Goal: Task Accomplishment & Management: Manage account settings

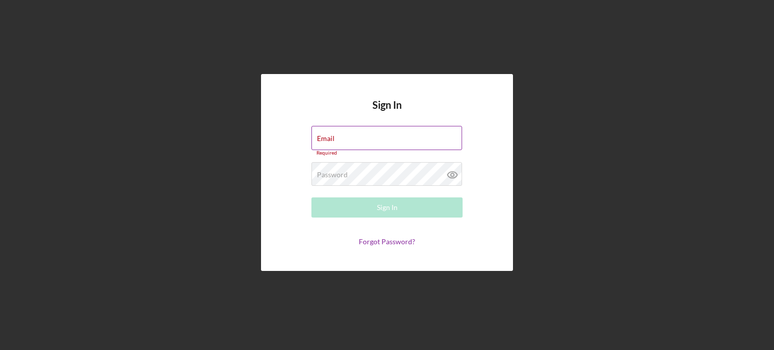
click at [327, 139] on label "Email" at bounding box center [326, 139] width 18 height 8
click at [327, 139] on input "Email" at bounding box center [387, 138] width 151 height 24
click at [328, 140] on input "Email" at bounding box center [387, 138] width 151 height 24
type input "[EMAIL_ADDRESS][DOMAIN_NAME]"
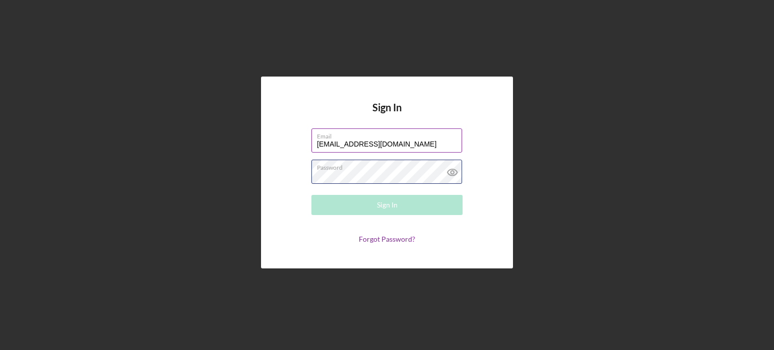
click at [406, 169] on div "Password Required" at bounding box center [387, 172] width 151 height 25
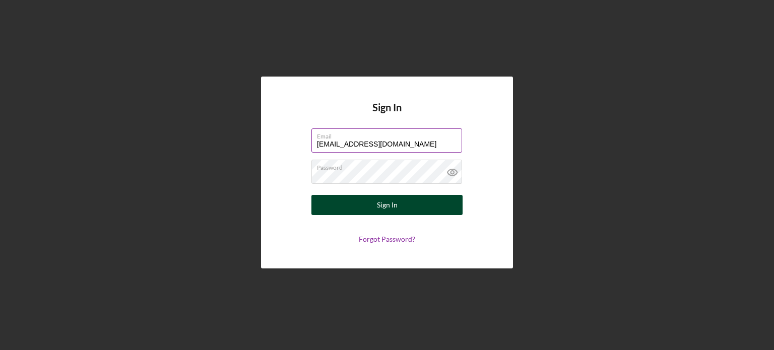
click at [383, 204] on div "Sign In" at bounding box center [387, 205] width 21 height 20
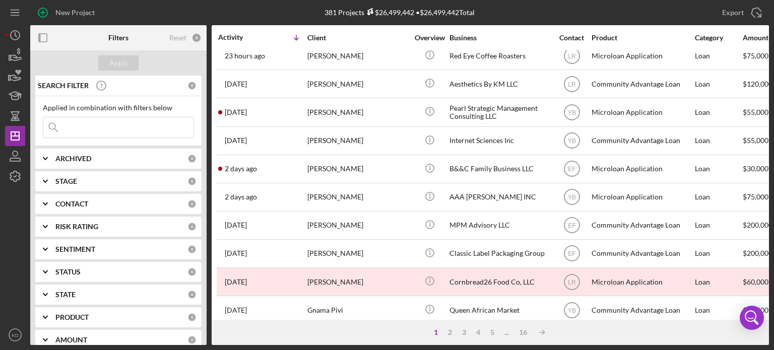
scroll to position [242, 0]
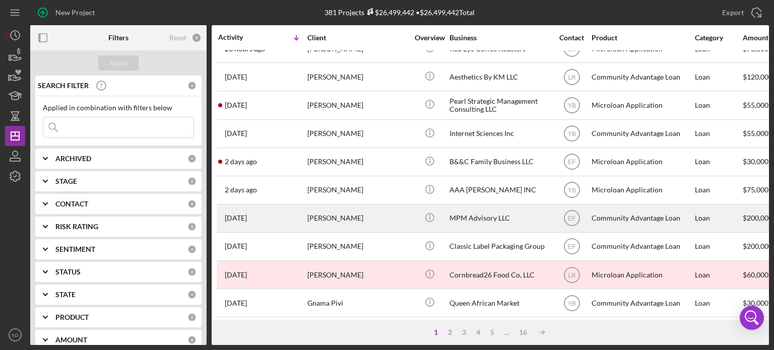
click at [314, 218] on div "[PERSON_NAME]" at bounding box center [358, 218] width 101 height 27
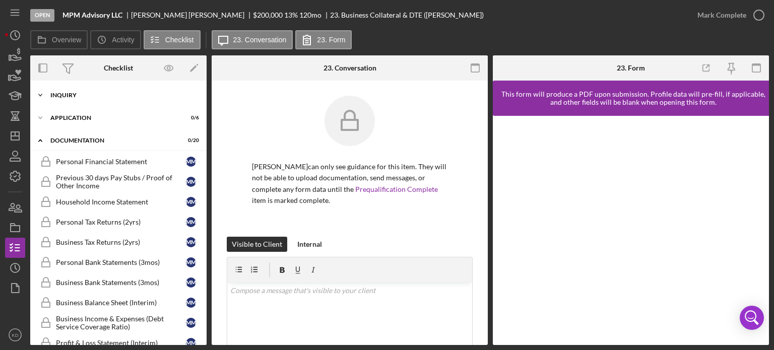
click at [40, 94] on icon "Icon/Expander" at bounding box center [40, 95] width 20 height 20
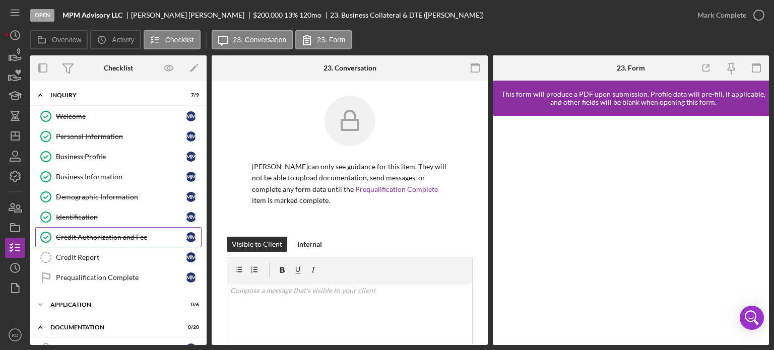
click at [102, 233] on div "Credit Authorization and Fee" at bounding box center [121, 237] width 130 height 8
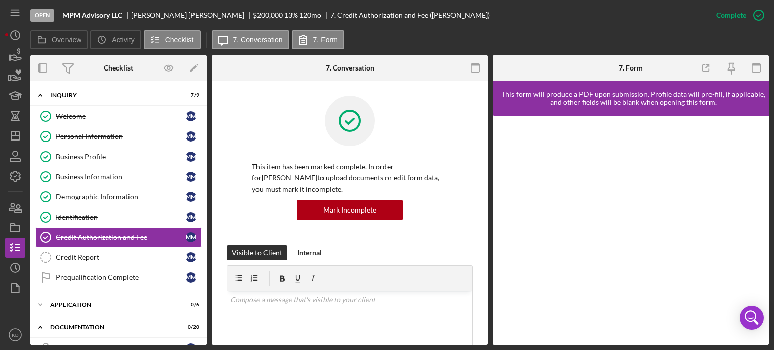
scroll to position [232, 0]
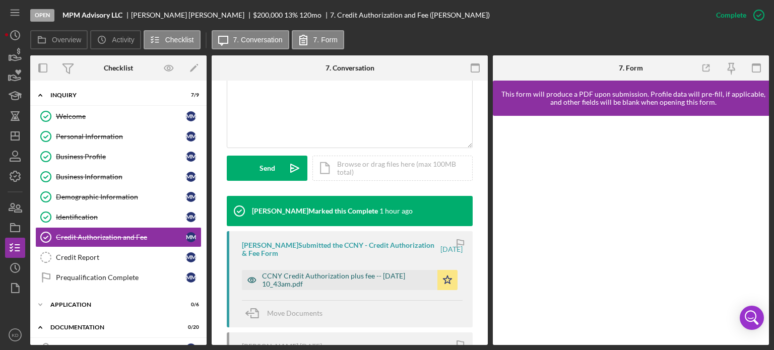
click at [400, 280] on div "CCNY Credit Authorization plus fee -- [DATE] 10_43am.pdf" at bounding box center [347, 280] width 170 height 16
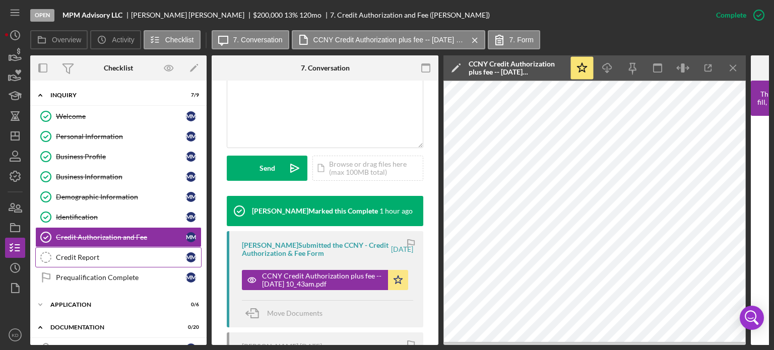
click at [79, 255] on div "Credit Report" at bounding box center [121, 258] width 130 height 8
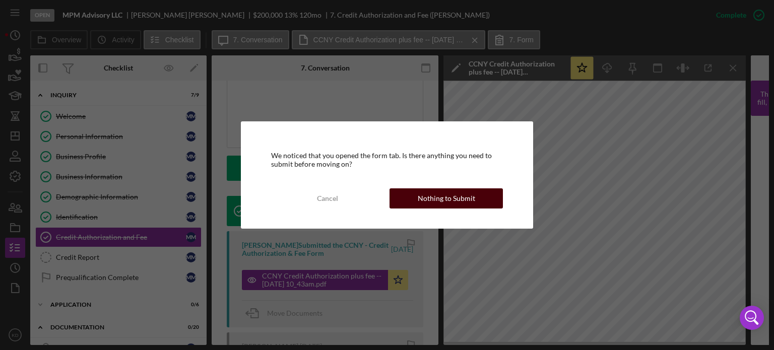
click at [455, 200] on div "Nothing to Submit" at bounding box center [446, 199] width 57 height 20
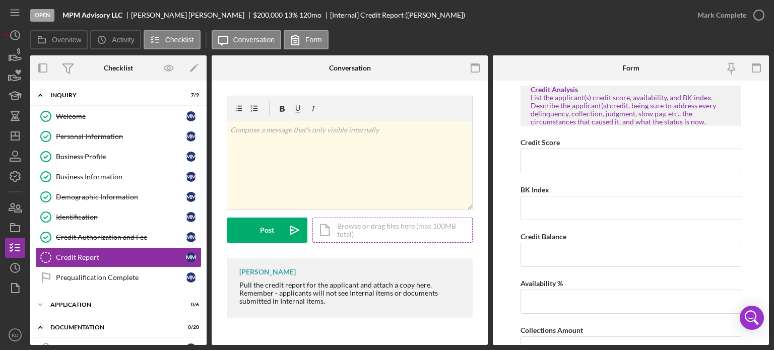
click at [340, 227] on div "Icon/Document Browse or drag files here (max 100MB total) Tap to choose files o…" at bounding box center [393, 230] width 160 height 25
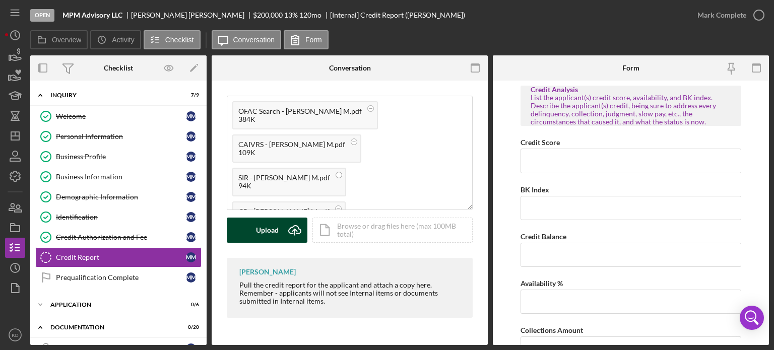
click at [274, 232] on div "Upload" at bounding box center [267, 230] width 23 height 25
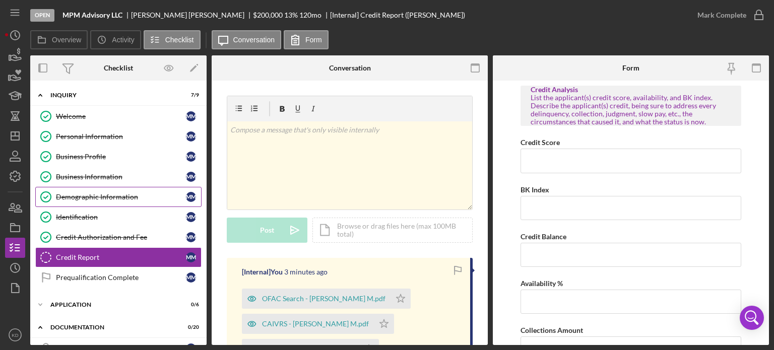
click at [76, 193] on div "Demographic Information" at bounding box center [121, 197] width 130 height 8
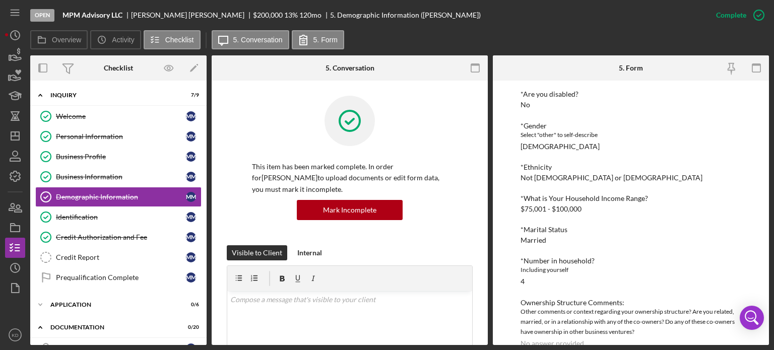
scroll to position [158, 0]
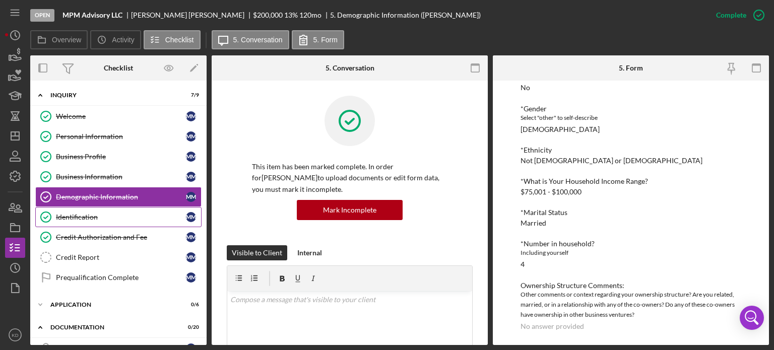
click at [70, 217] on div "Identification" at bounding box center [121, 217] width 130 height 8
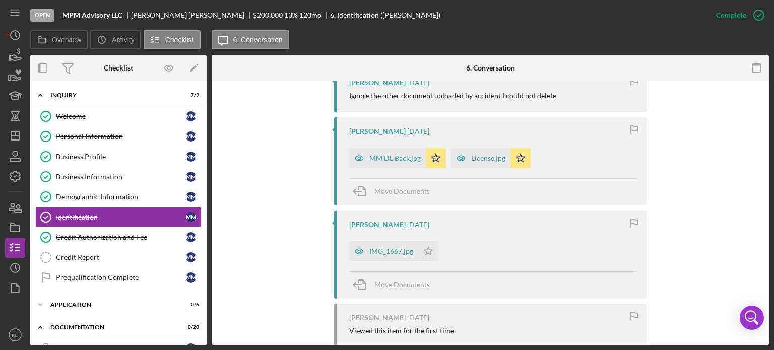
scroll to position [382, 0]
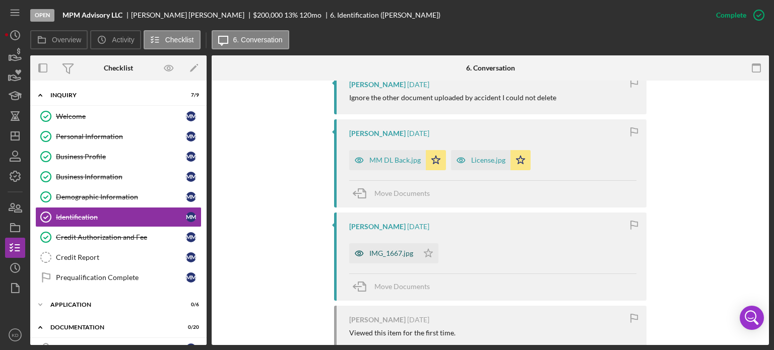
click at [382, 251] on div "IMG_1667.jpg" at bounding box center [392, 254] width 44 height 8
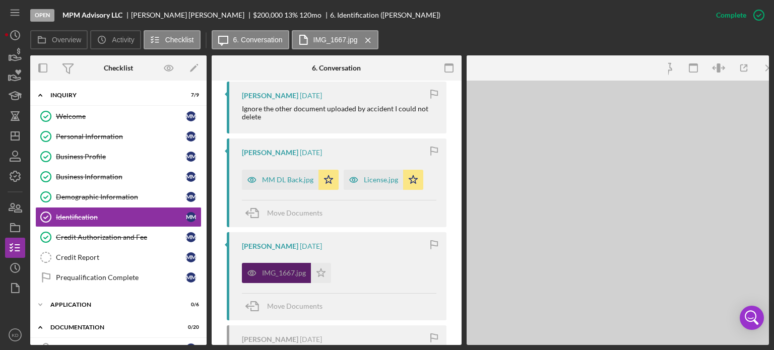
scroll to position [393, 0]
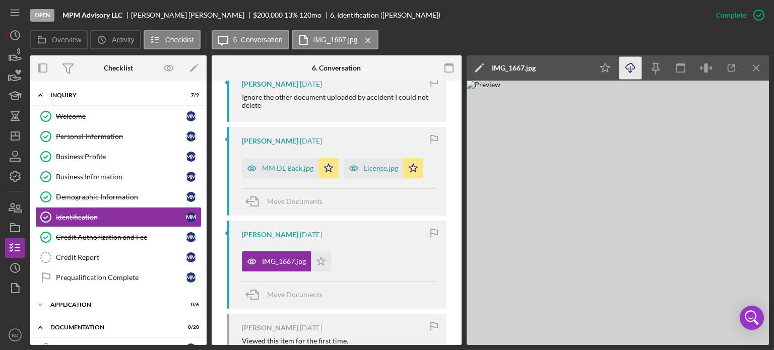
click at [631, 68] on icon "Icon/Download" at bounding box center [631, 68] width 23 height 23
click at [387, 171] on div "License.jpg" at bounding box center [381, 168] width 34 height 8
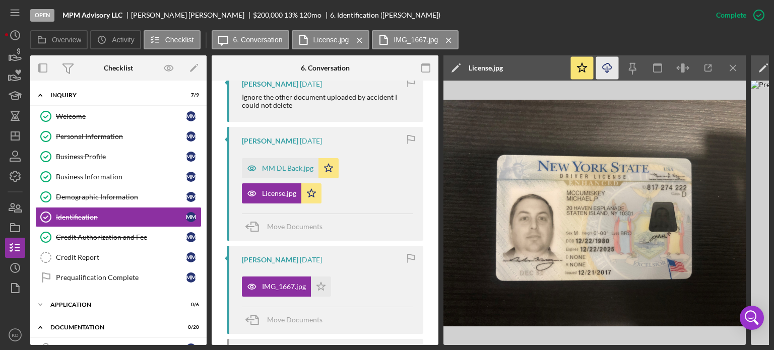
click at [608, 69] on line "button" at bounding box center [608, 70] width 0 height 6
click at [292, 163] on div "MM DL Back.jpg" at bounding box center [280, 168] width 77 height 20
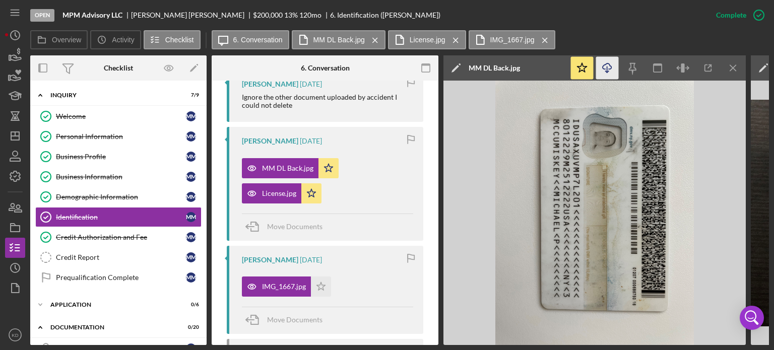
click at [609, 68] on icon "Icon/Download" at bounding box center [607, 68] width 23 height 23
click at [734, 69] on line "button" at bounding box center [734, 68] width 6 height 6
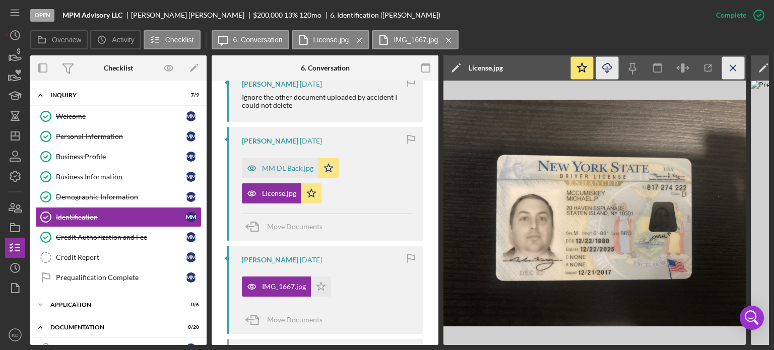
click at [734, 68] on icon "Icon/Menu Close" at bounding box center [733, 68] width 23 height 23
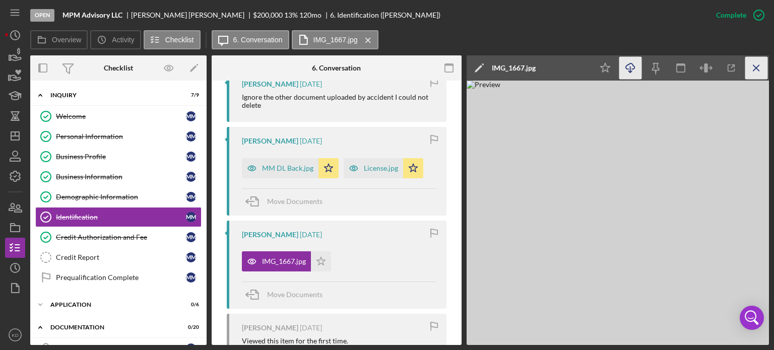
click at [756, 70] on icon "Icon/Menu Close" at bounding box center [757, 68] width 23 height 23
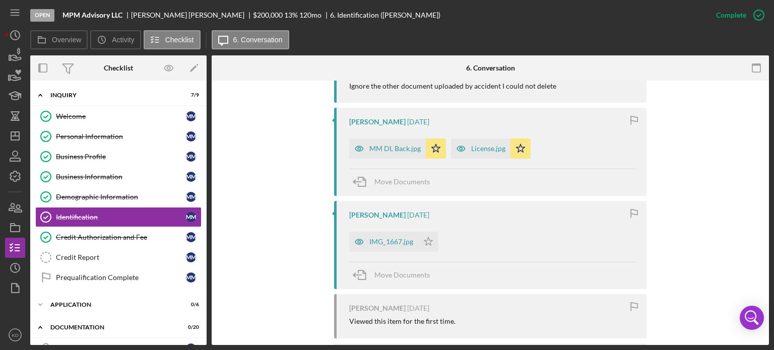
scroll to position [382, 0]
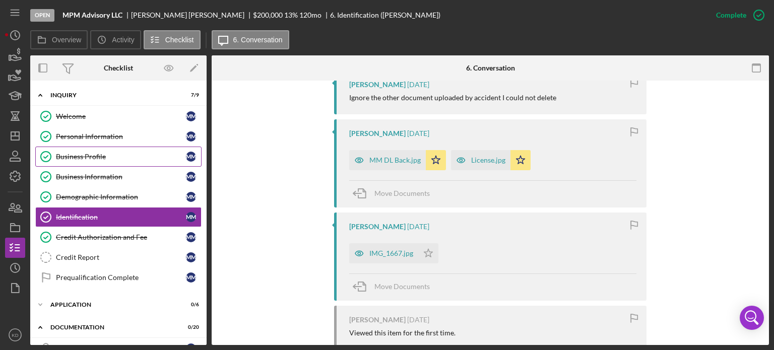
click at [83, 158] on div "Business Profile" at bounding box center [121, 157] width 130 height 8
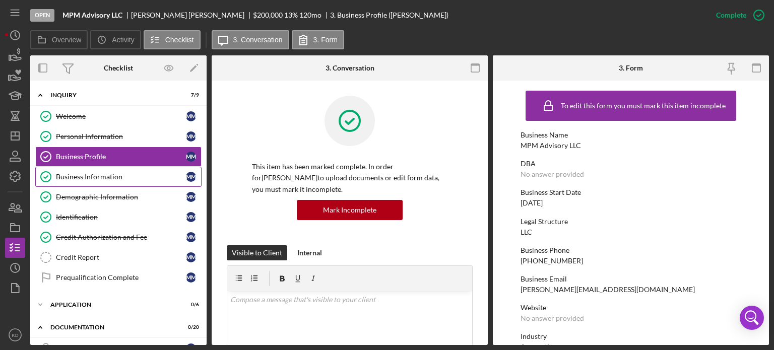
click at [100, 173] on div "Business Information" at bounding box center [121, 177] width 130 height 8
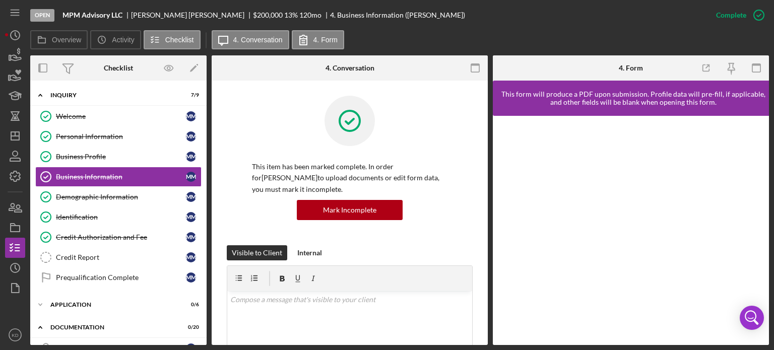
click at [488, 181] on div "Overview Internal Workflow Stage Open Icon/Dropdown Arrow Archive (can unarchiv…" at bounding box center [399, 200] width 739 height 290
drag, startPoint x: 484, startPoint y: 182, endPoint x: 484, endPoint y: 209, distance: 27.2
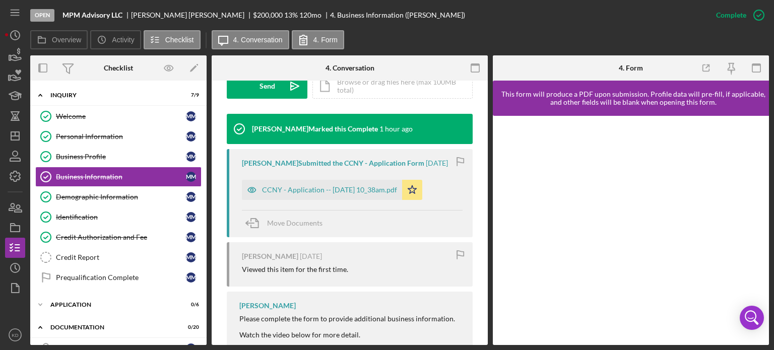
scroll to position [311, 0]
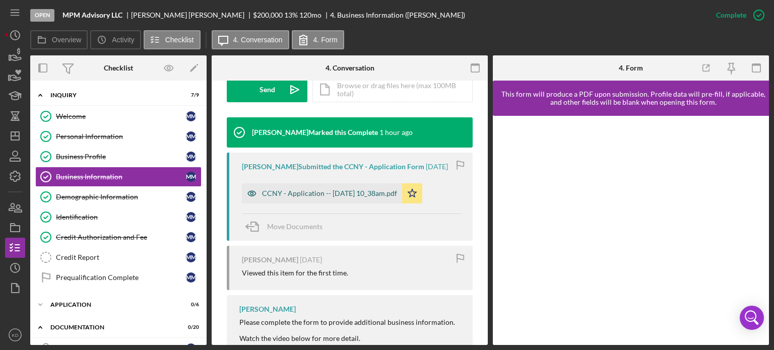
click at [344, 198] on div "CCNY - Application -- [DATE] 10_38am.pdf" at bounding box center [329, 194] width 135 height 8
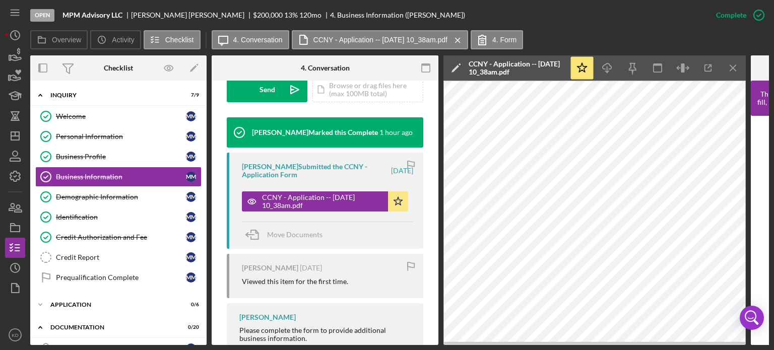
drag, startPoint x: 203, startPoint y: 150, endPoint x: 204, endPoint y: 178, distance: 28.2
click at [204, 178] on div "Icon/Expander Inquiry 7 / 9 Welcome Welcome M M Personal Information Personal I…" at bounding box center [118, 213] width 176 height 265
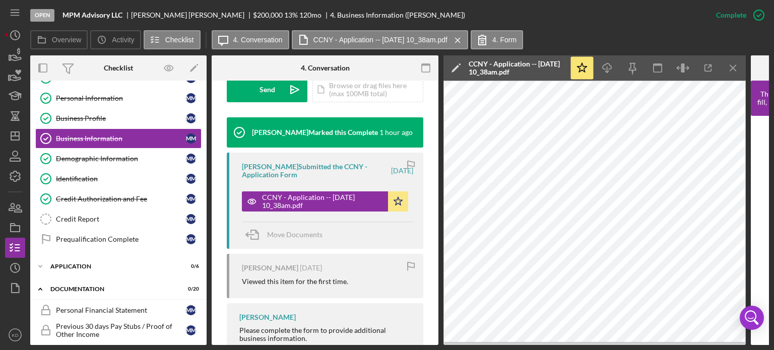
scroll to position [32, 0]
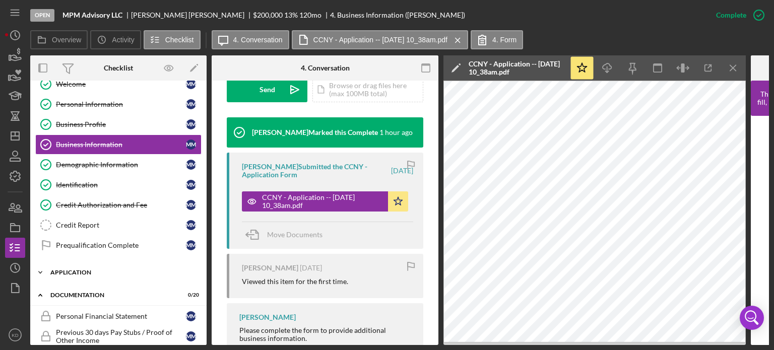
click at [39, 268] on icon "Icon/Expander" at bounding box center [40, 273] width 20 height 20
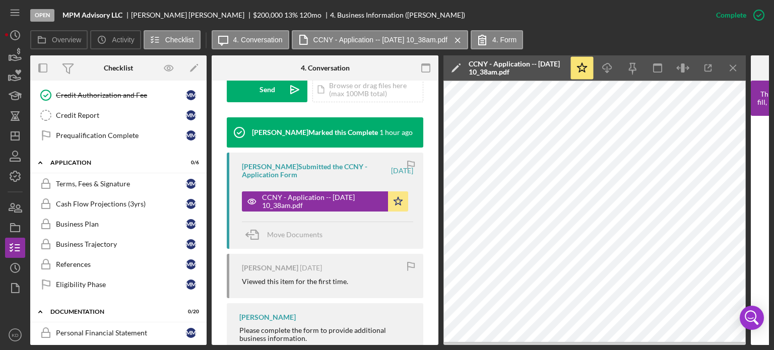
scroll to position [0, 0]
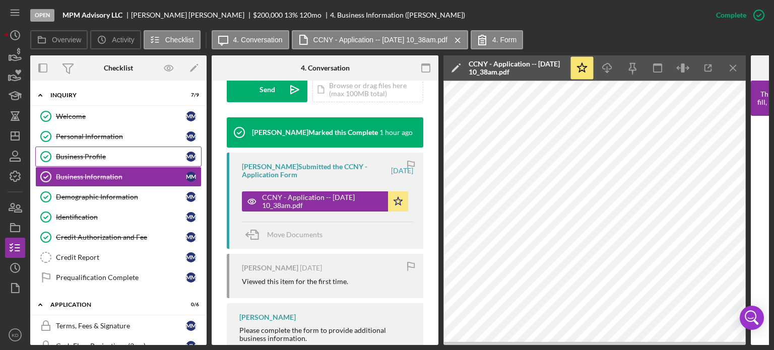
click at [103, 153] on div "Business Profile" at bounding box center [121, 157] width 130 height 8
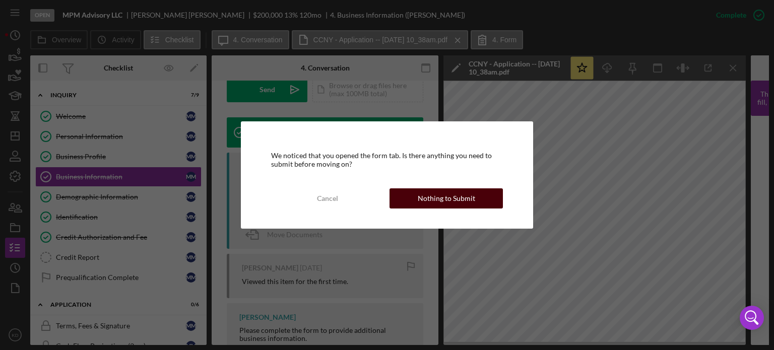
click at [444, 205] on div "Nothing to Submit" at bounding box center [446, 199] width 57 height 20
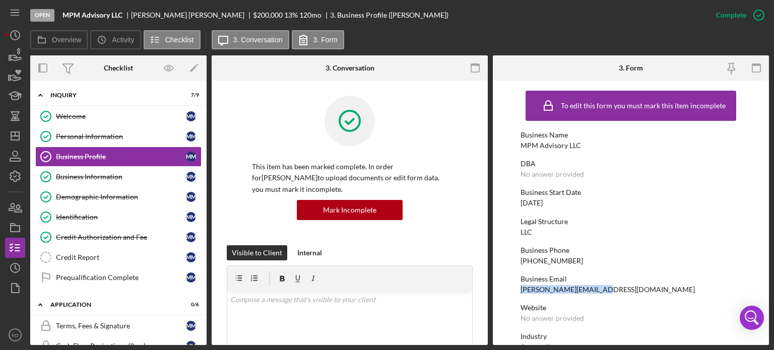
drag, startPoint x: 608, startPoint y: 290, endPoint x: 519, endPoint y: 290, distance: 88.7
click at [519, 290] on form "To edit this form you must mark this item incomplete Business Name MPM Advisory…" at bounding box center [631, 213] width 276 height 265
copy div "[PERSON_NAME][EMAIL_ADDRESS][DOMAIN_NAME]"
click at [12, 132] on polygon "button" at bounding box center [15, 136] width 8 height 8
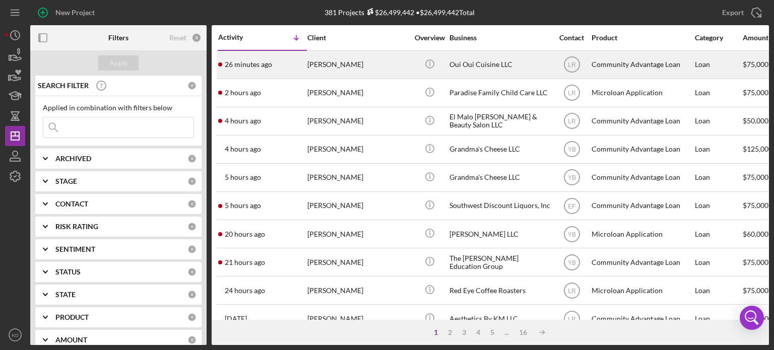
click at [467, 64] on div "Oui Oui Cuisine LLC" at bounding box center [500, 64] width 101 height 27
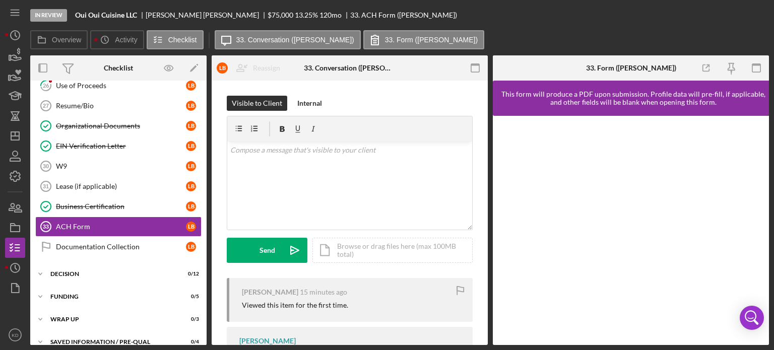
scroll to position [327, 0]
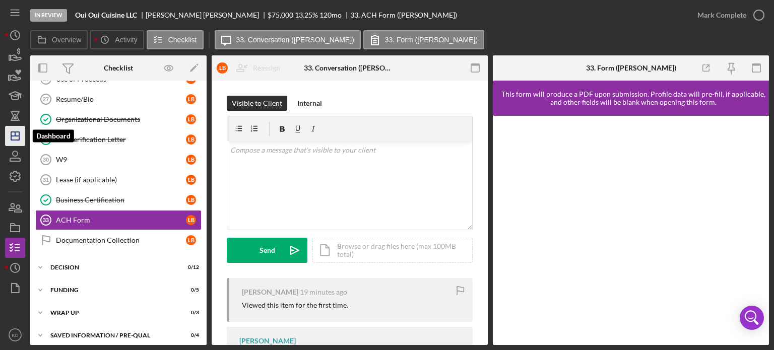
click at [12, 132] on polygon "button" at bounding box center [15, 136] width 8 height 8
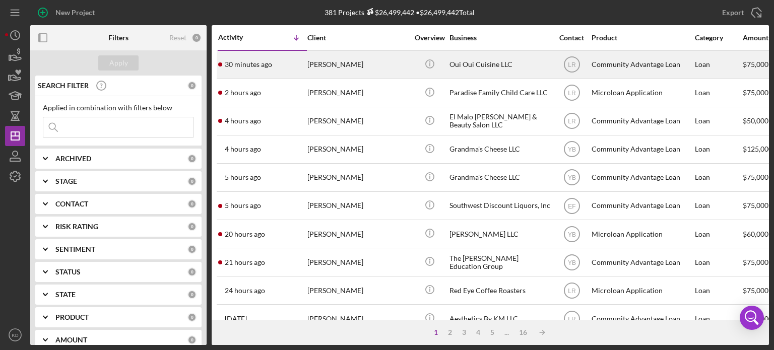
click at [321, 64] on div "[PERSON_NAME]" at bounding box center [358, 64] width 101 height 27
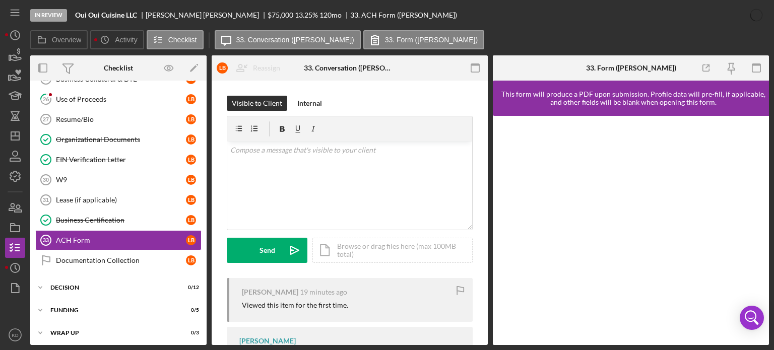
scroll to position [327, 0]
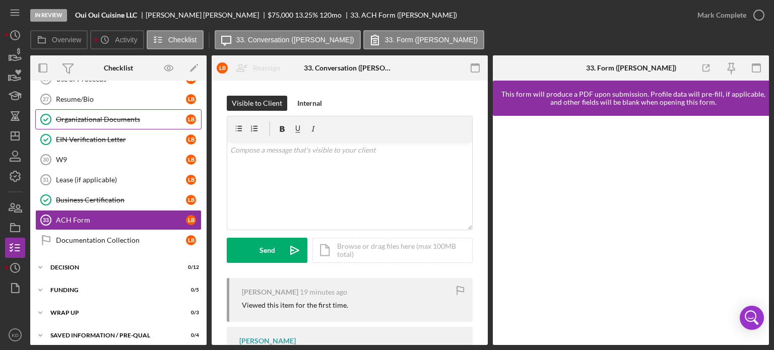
click at [76, 116] on div "Organizational Documents" at bounding box center [121, 119] width 130 height 8
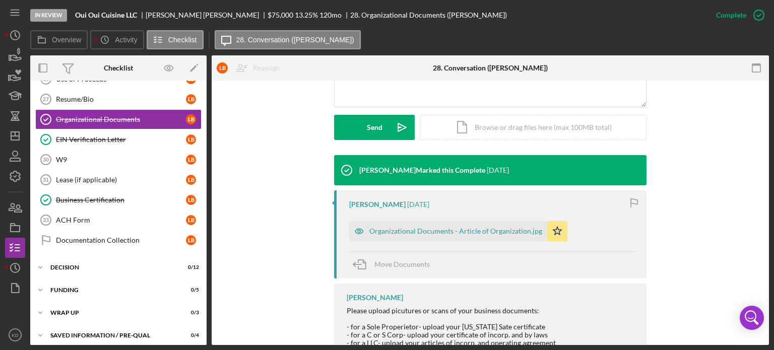
scroll to position [312, 0]
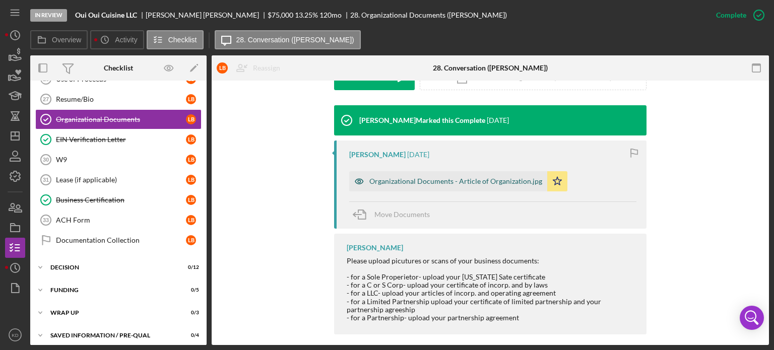
click at [380, 185] on div "Organizational Documents - Article of Organization.jpg" at bounding box center [448, 181] width 198 height 20
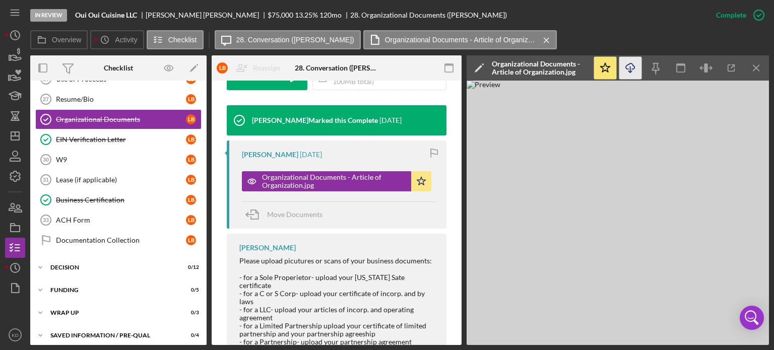
click at [627, 69] on icon "button" at bounding box center [630, 67] width 9 height 6
click at [102, 136] on div "EIN Verification Letter" at bounding box center [121, 140] width 130 height 8
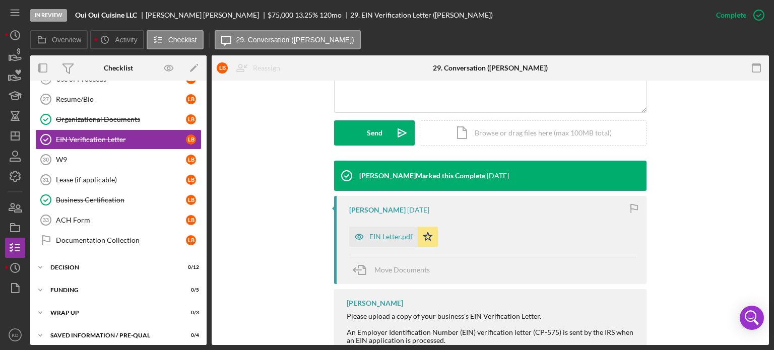
scroll to position [290, 0]
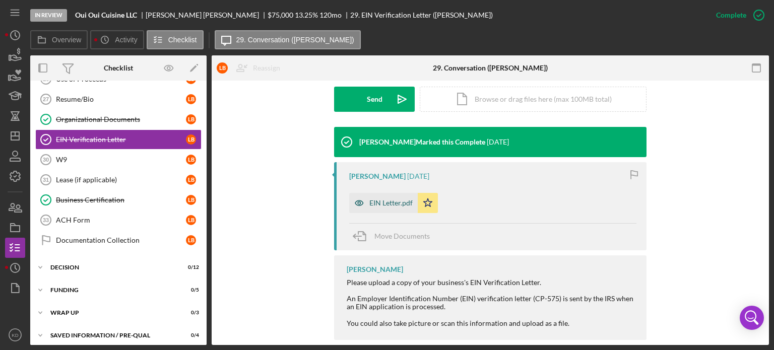
click at [386, 202] on div "EIN Letter.pdf" at bounding box center [391, 203] width 43 height 8
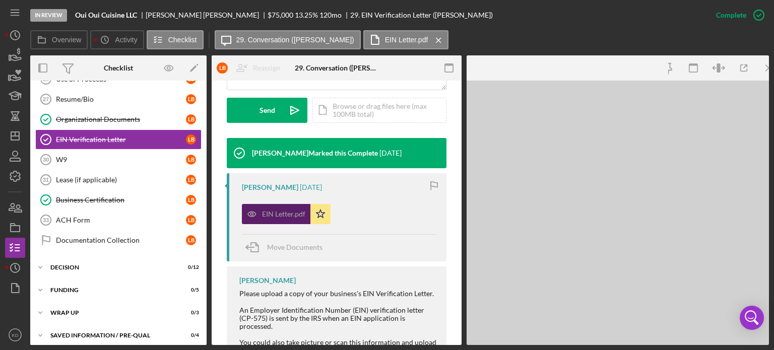
scroll to position [301, 0]
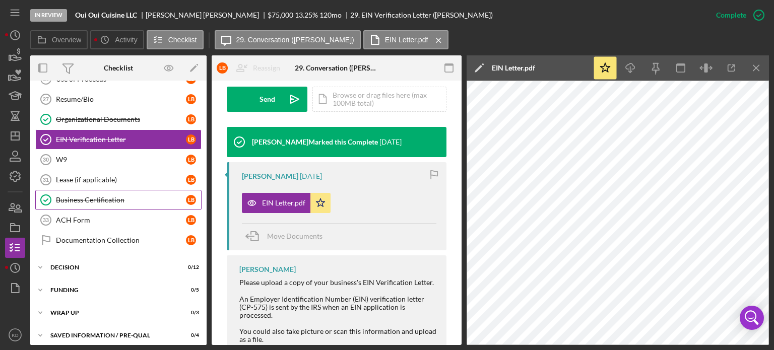
click at [106, 196] on div "Business Certification" at bounding box center [121, 200] width 130 height 8
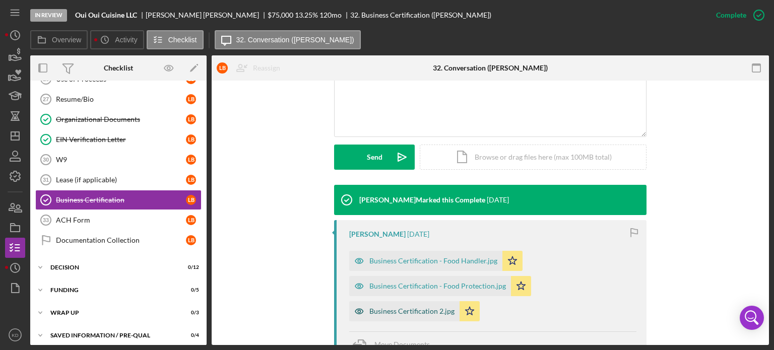
click at [402, 308] on div "Business Certification 2.jpg" at bounding box center [412, 312] width 85 height 8
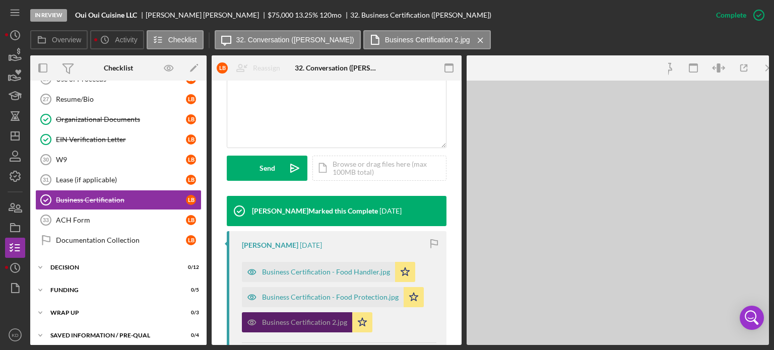
scroll to position [243, 0]
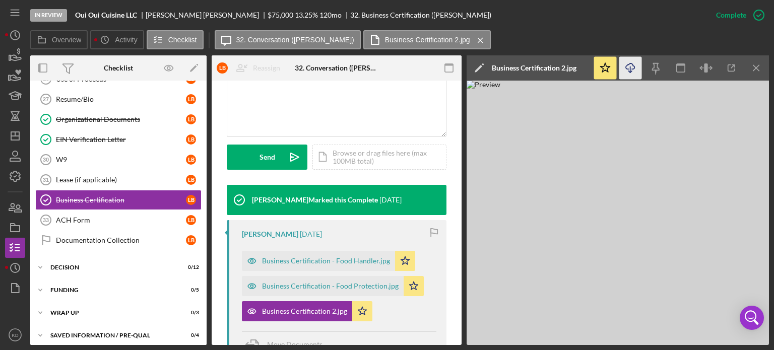
click at [630, 66] on icon "Icon/Download" at bounding box center [631, 68] width 23 height 23
click at [327, 282] on div "Business Certification - Food Protection.jpg" at bounding box center [330, 286] width 137 height 8
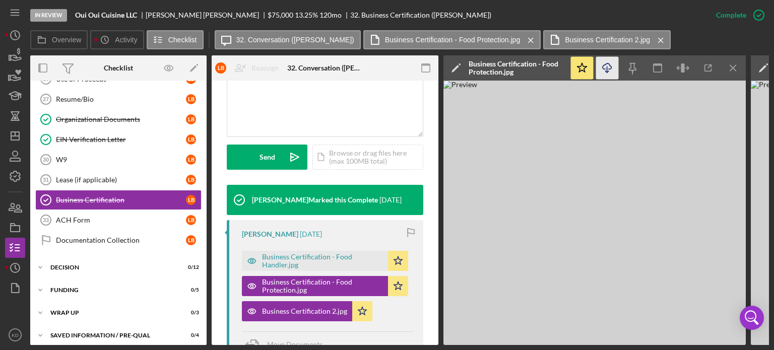
click at [610, 69] on icon "Icon/Download" at bounding box center [607, 68] width 23 height 23
click at [324, 260] on div "Business Certification - Food Handler.jpg" at bounding box center [322, 261] width 121 height 16
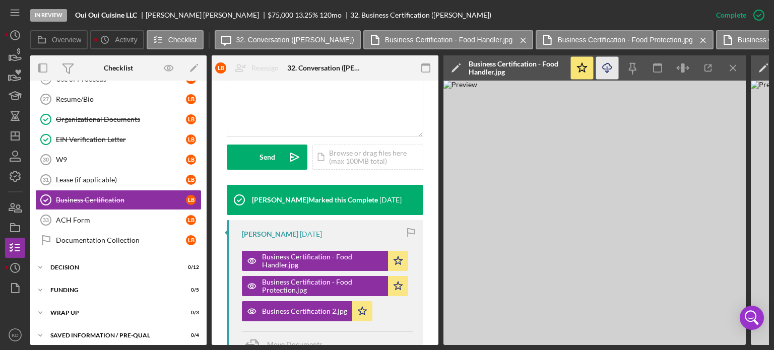
click at [608, 66] on icon "Icon/Download" at bounding box center [607, 68] width 23 height 23
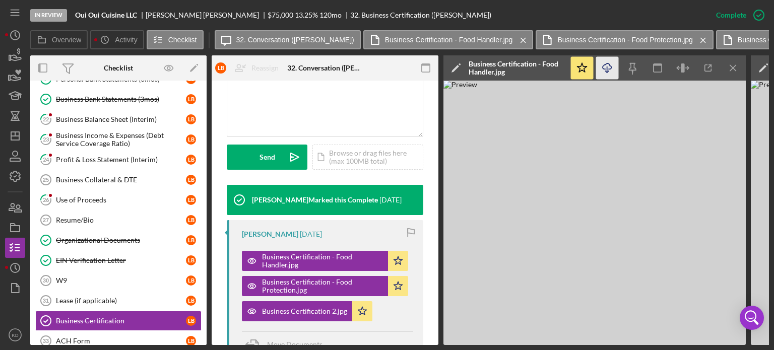
scroll to position [205, 0]
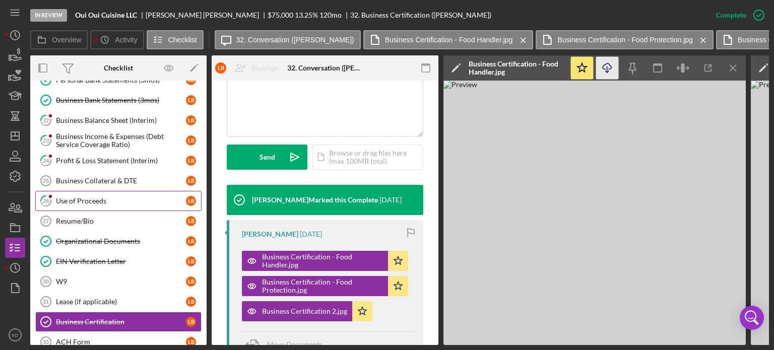
click at [69, 198] on div "Use of Proceeds" at bounding box center [121, 201] width 130 height 8
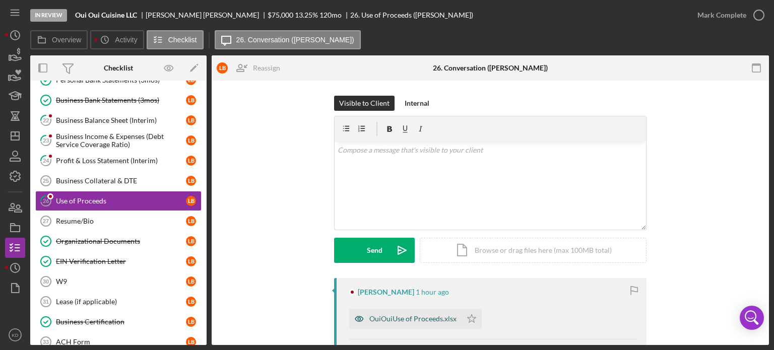
click at [454, 317] on div "OuiOuiUse of Proceeds.xlsx" at bounding box center [405, 319] width 112 height 20
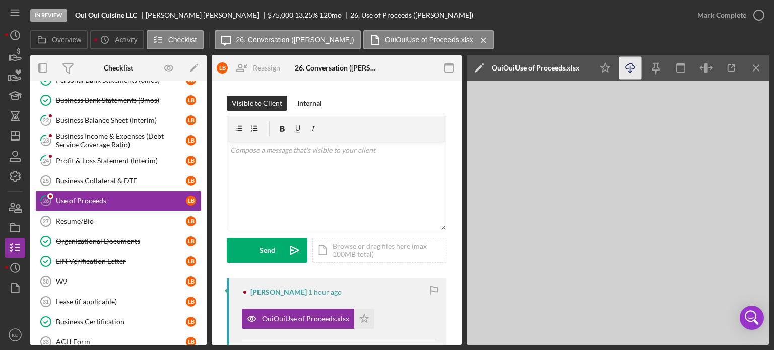
click at [631, 71] on line "button" at bounding box center [631, 70] width 0 height 6
click at [69, 157] on div "Profit & Loss Statement (Interim)" at bounding box center [121, 161] width 130 height 8
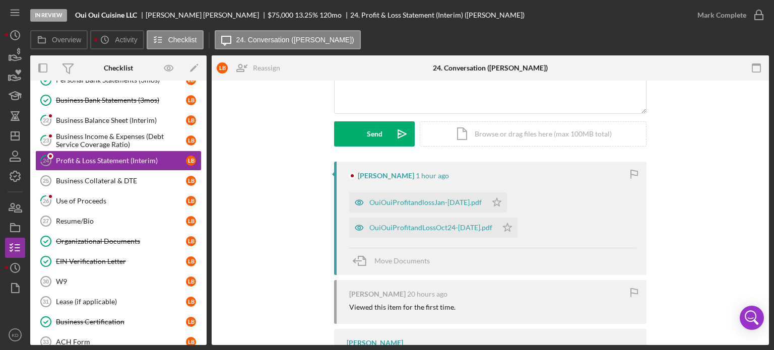
scroll to position [127, 0]
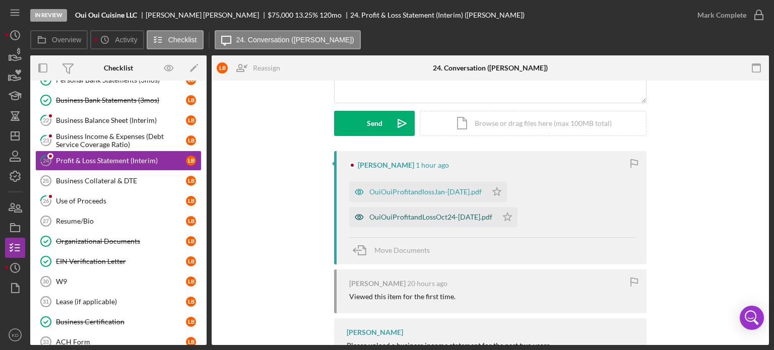
click at [438, 216] on div "OuiOuiProfitandLossOct24-[DATE].pdf" at bounding box center [431, 217] width 123 height 8
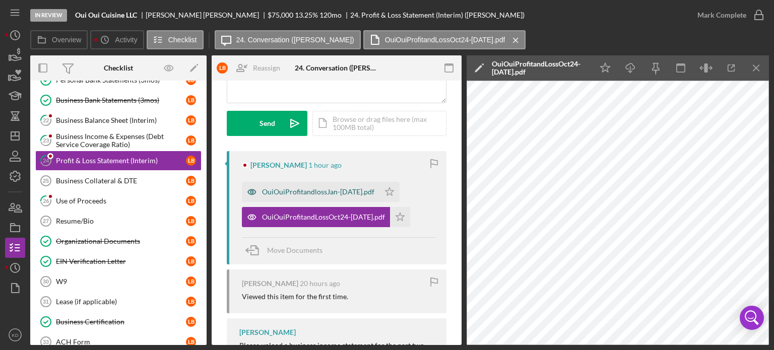
click at [317, 191] on div "OuiOuiProfitandlossJan-[DATE].pdf" at bounding box center [318, 192] width 112 height 8
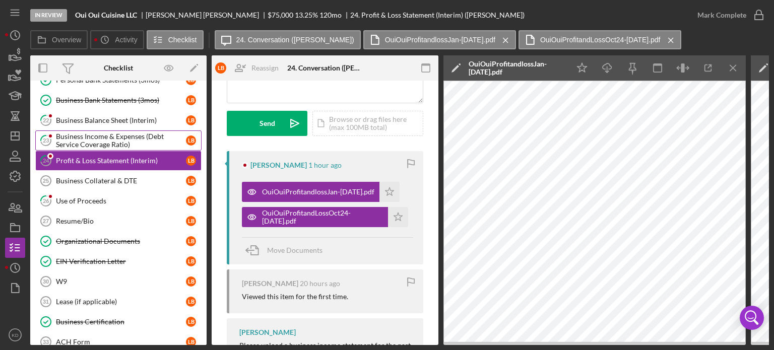
click at [93, 138] on div "Business Income & Expenses (Debt Service Coverage Ratio)" at bounding box center [121, 141] width 130 height 16
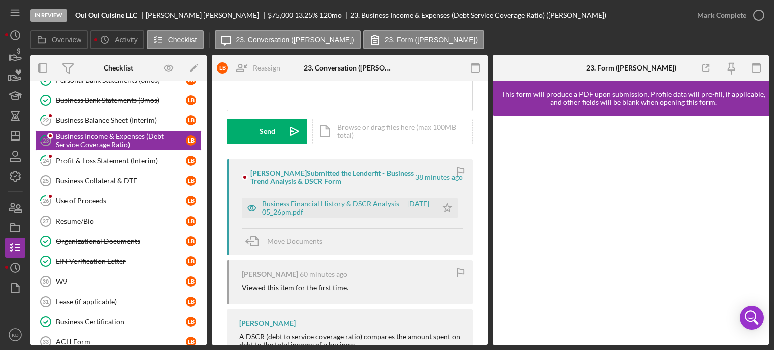
scroll to position [120, 0]
click at [363, 207] on div "Business Financial History & DSCR Analysis -- [DATE] 05_26pm.pdf" at bounding box center [347, 207] width 170 height 16
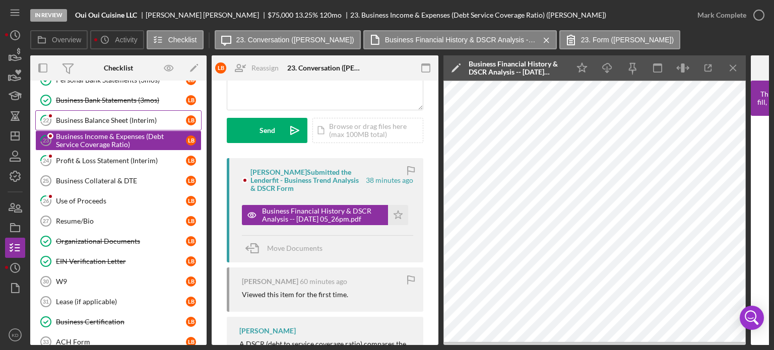
click at [100, 117] on div "Business Balance Sheet (Interim)" at bounding box center [121, 120] width 130 height 8
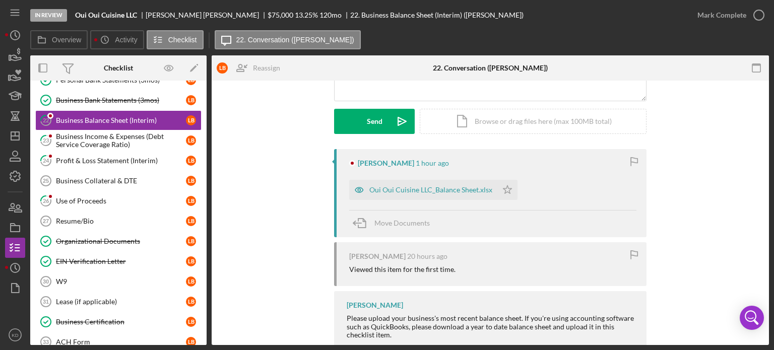
scroll to position [157, 0]
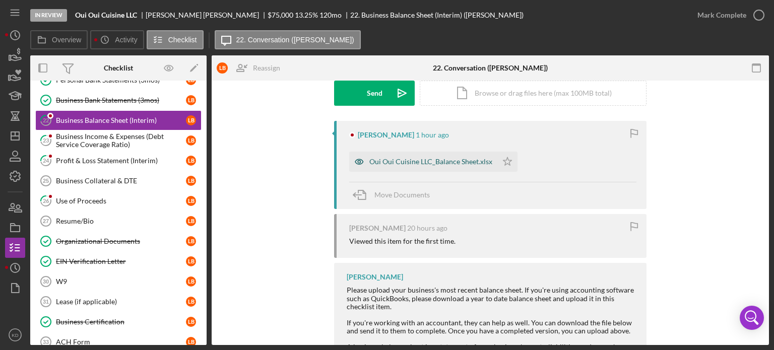
click at [463, 161] on div "Oui Oui Cuisine LLC_Balance Sheet.xlsx" at bounding box center [431, 162] width 123 height 8
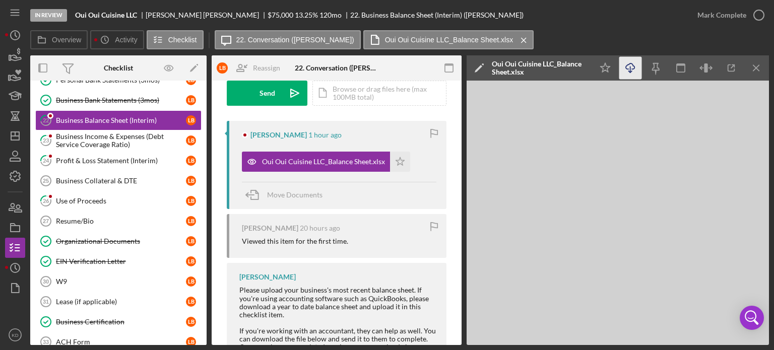
click at [630, 68] on icon "Icon/Download" at bounding box center [631, 68] width 23 height 23
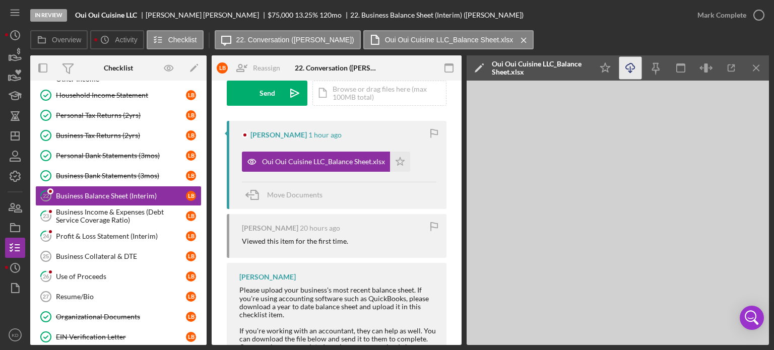
scroll to position [131, 0]
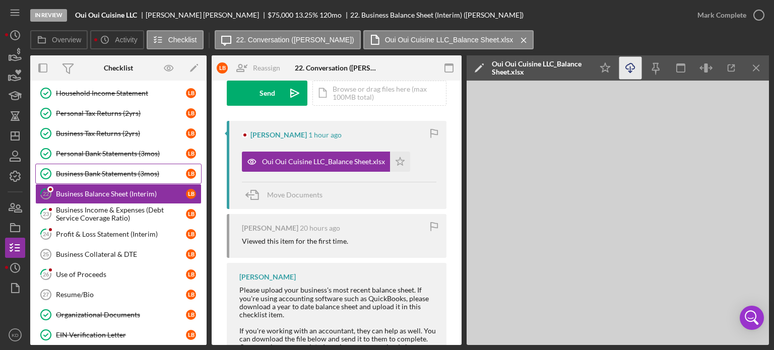
click at [103, 170] on div "Business Bank Statements (3mos)" at bounding box center [121, 174] width 130 height 8
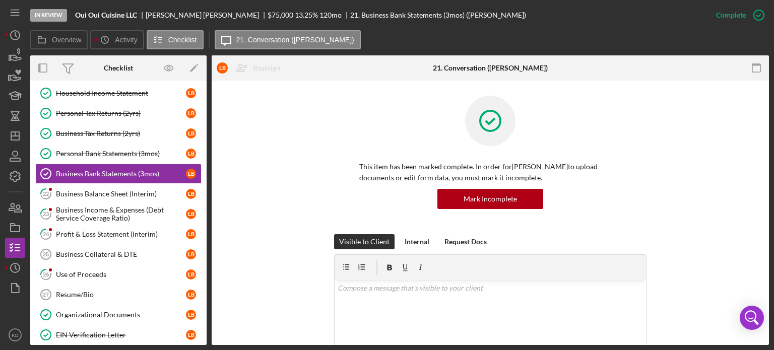
drag, startPoint x: 766, startPoint y: 148, endPoint x: 769, endPoint y: 180, distance: 32.4
click at [769, 180] on div "In Review Oui Oui Cuisine LLC [PERSON_NAME] $75,000 $75,000 13.25 % 120 mo 21. …" at bounding box center [387, 175] width 774 height 350
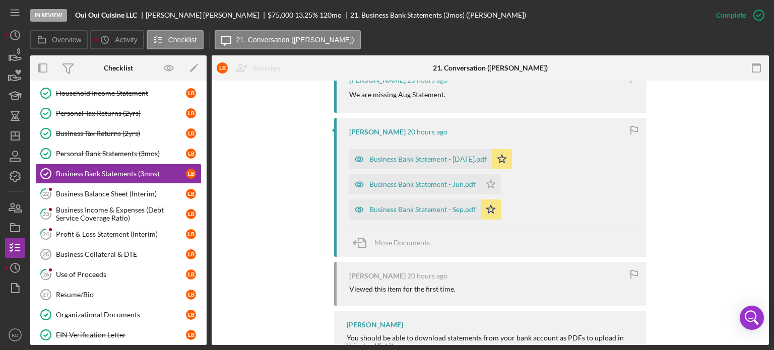
scroll to position [483, 0]
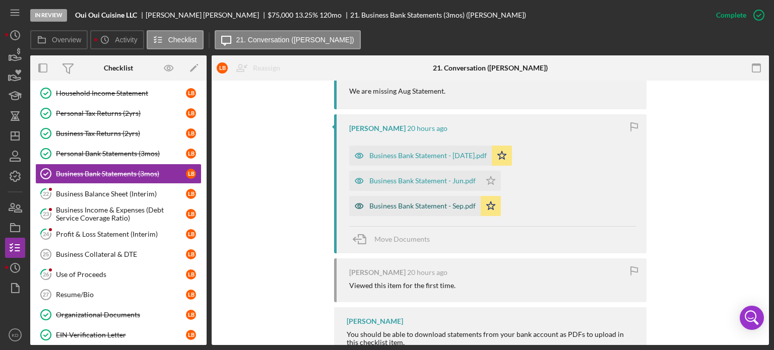
click at [404, 203] on div "Business Bank Statement - Sep.pdf" at bounding box center [423, 206] width 106 height 8
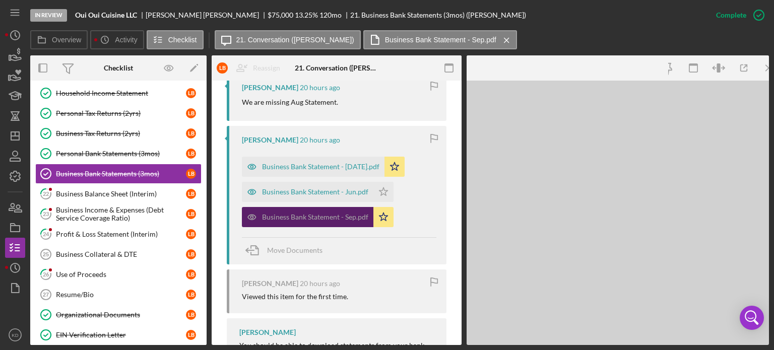
scroll to position [494, 0]
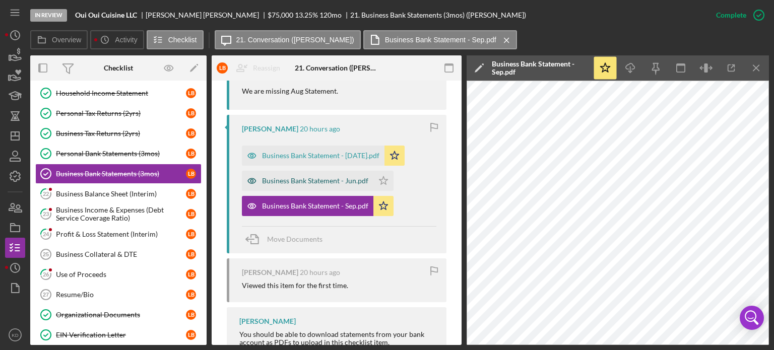
click at [306, 177] on div "Business Bank Statement - Jun.pdf" at bounding box center [315, 181] width 106 height 8
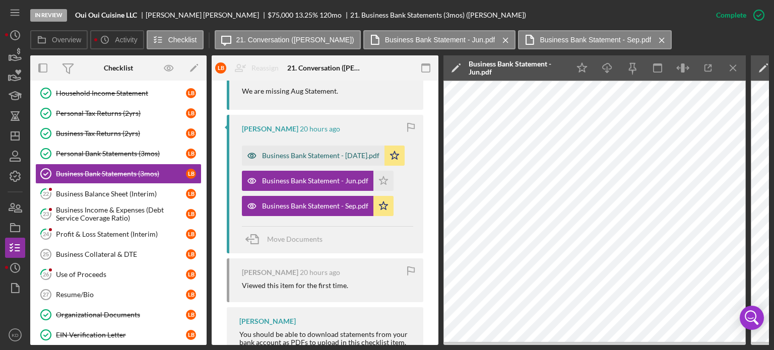
click at [306, 156] on div "Business Bank Statement - [DATE].pdf" at bounding box center [320, 156] width 117 height 8
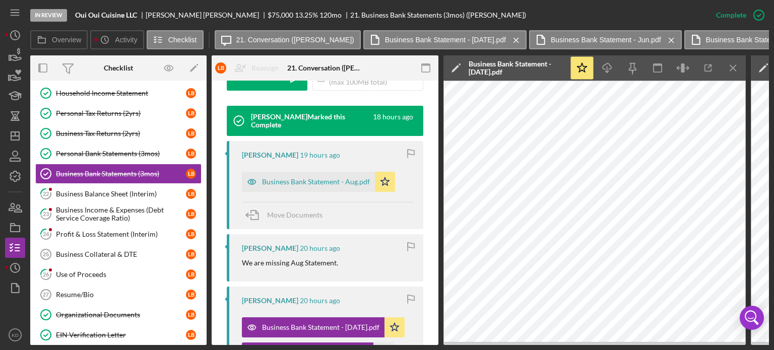
scroll to position [321, 0]
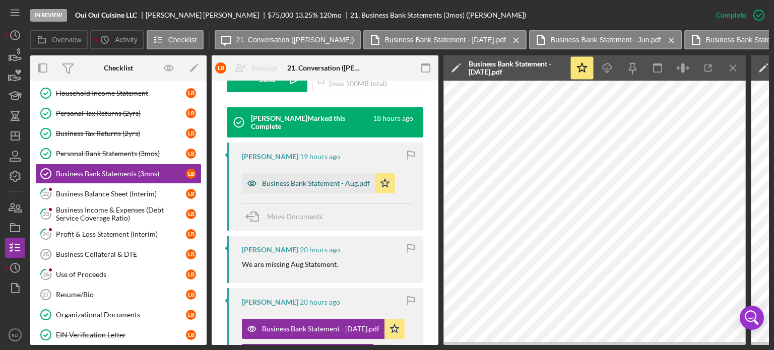
click at [322, 183] on div "Business Bank Statement - Aug.pdf" at bounding box center [316, 183] width 108 height 8
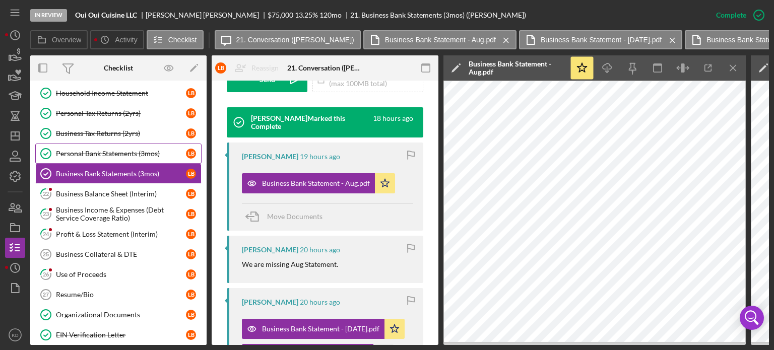
click at [75, 150] on div "Personal Bank Statements (3mos)" at bounding box center [121, 154] width 130 height 8
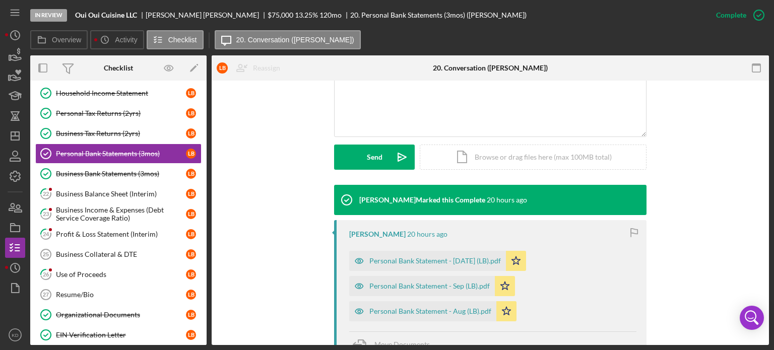
scroll to position [411, 0]
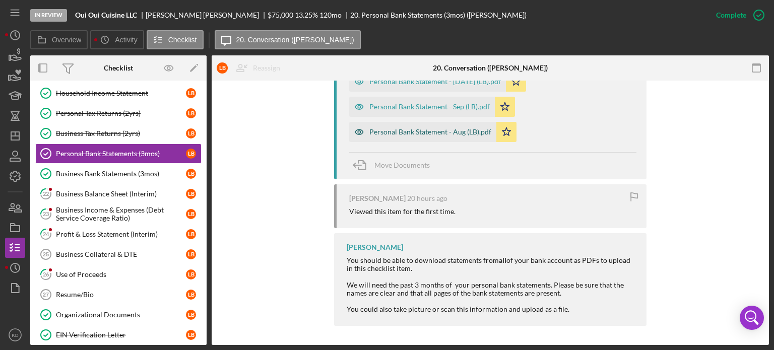
click at [421, 131] on div "Personal Bank Statement - Aug (LB).pdf" at bounding box center [431, 132] width 122 height 8
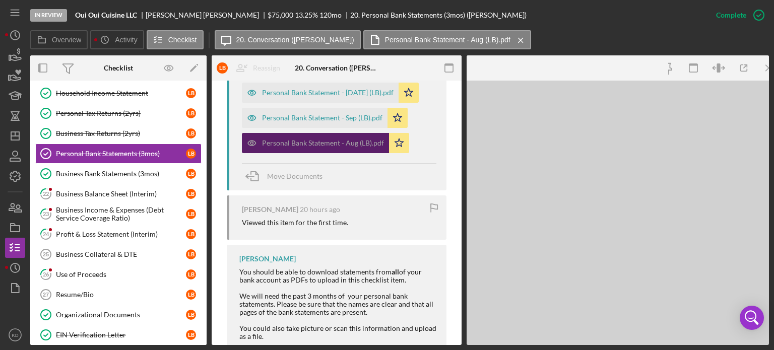
scroll to position [423, 0]
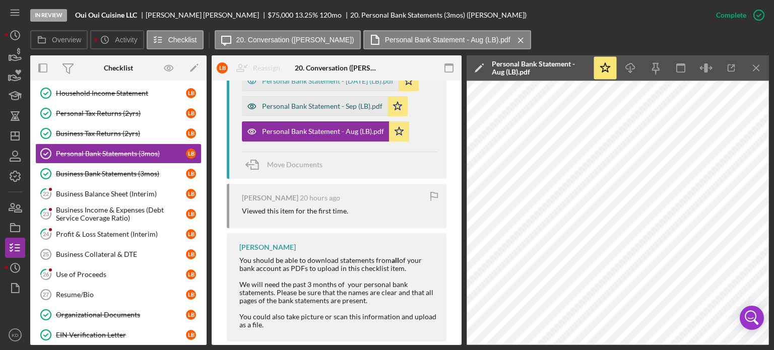
click at [299, 106] on div "Personal Bank Statement - Sep (LB).pdf" at bounding box center [322, 106] width 120 height 8
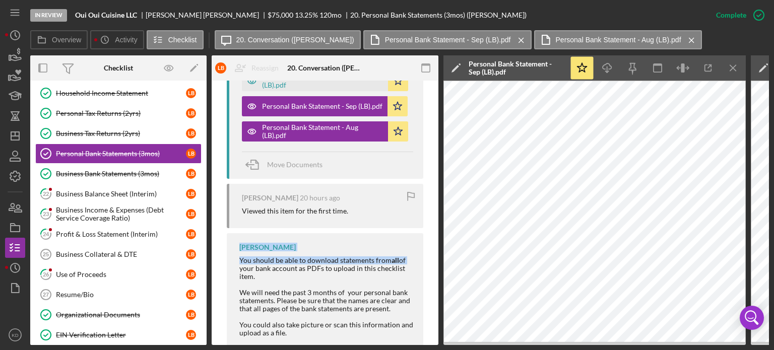
drag, startPoint x: 436, startPoint y: 238, endPoint x: 438, endPoint y: 225, distance: 12.8
click at [438, 225] on div "Personal Bank Statements (3mos) Personal Bank Statements (3mos) L B Reassign [P…" at bounding box center [325, 213] width 227 height 265
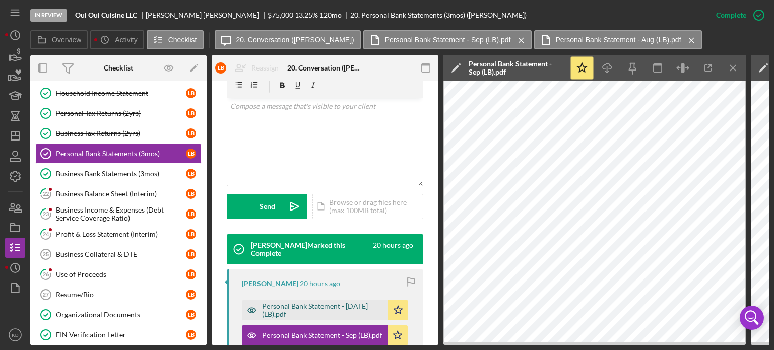
click at [337, 310] on div "Personal Bank Statement - [DATE] (LB).pdf" at bounding box center [322, 310] width 121 height 16
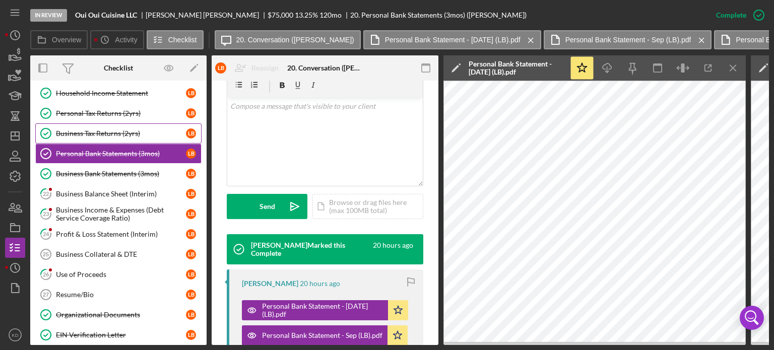
click at [105, 130] on div "Business Tax Returns (2yrs)" at bounding box center [121, 134] width 130 height 8
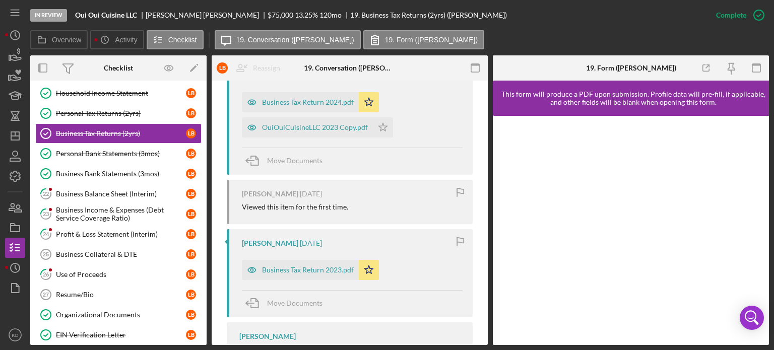
scroll to position [399, 0]
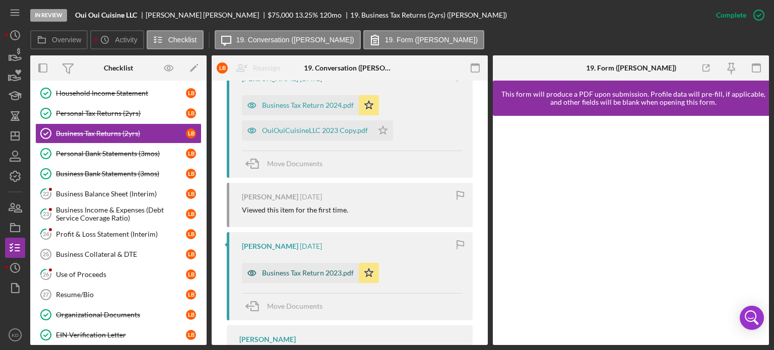
click at [292, 273] on div "Business Tax Return 2023.pdf" at bounding box center [308, 273] width 92 height 8
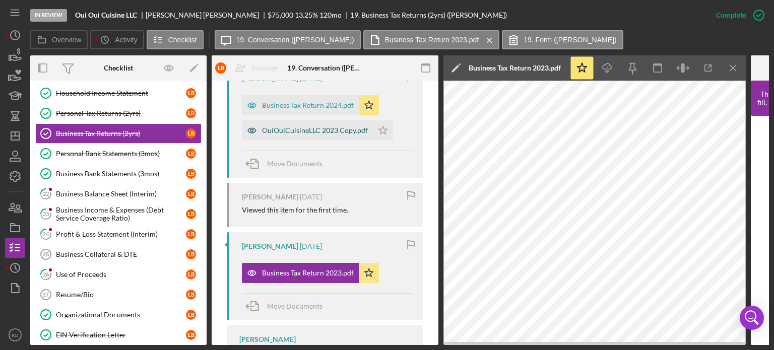
click at [295, 133] on div "OuiOuiCuisineLLC 2023 Copy.pdf" at bounding box center [315, 131] width 106 height 8
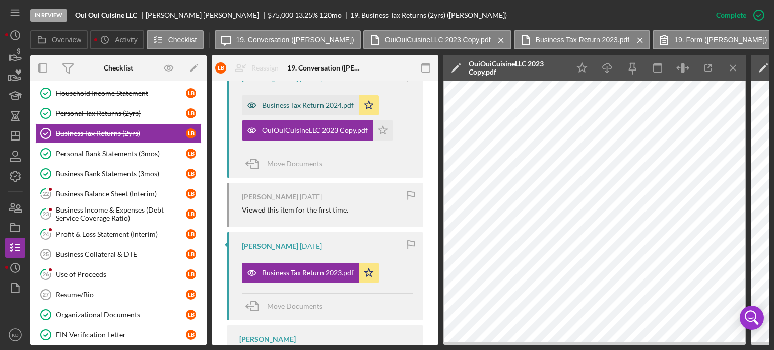
click at [314, 107] on div "Business Tax Return 2024.pdf" at bounding box center [308, 105] width 92 height 8
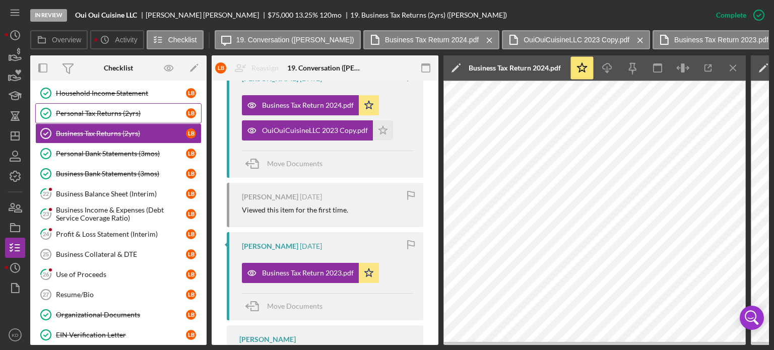
click at [104, 110] on div "Personal Tax Returns (2yrs)" at bounding box center [121, 113] width 130 height 8
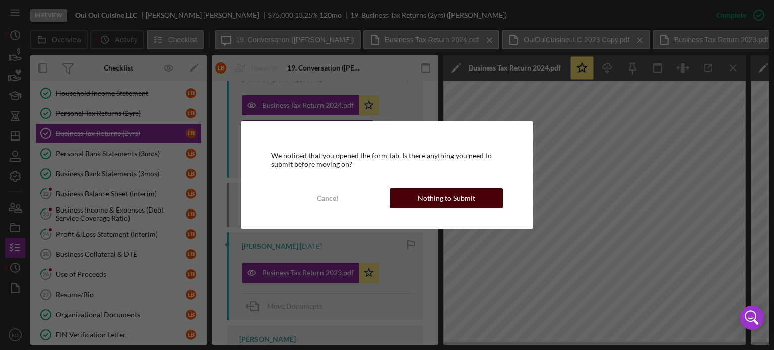
click at [454, 200] on div "Nothing to Submit" at bounding box center [446, 199] width 57 height 20
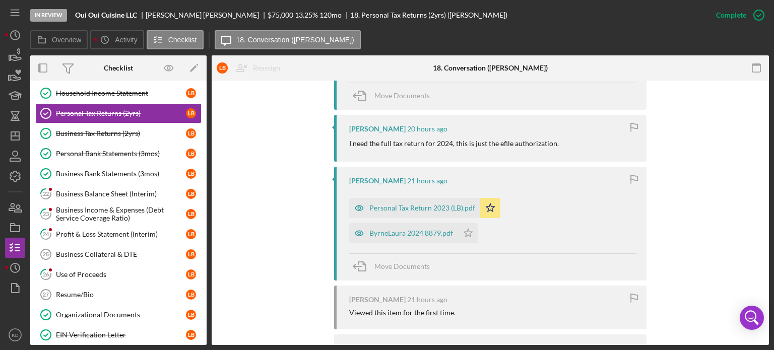
scroll to position [433, 0]
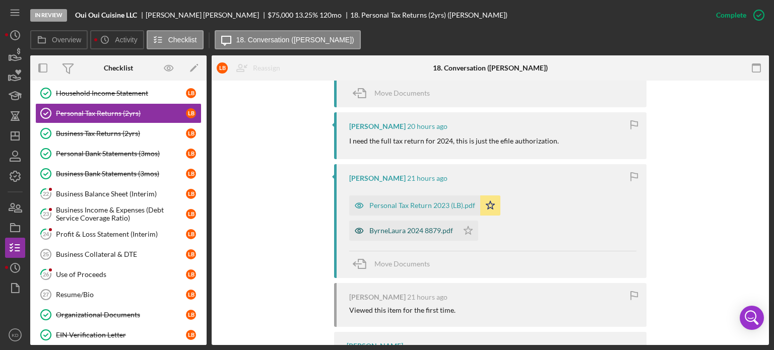
click at [410, 229] on div "ByrneLaura 2024 8879.pdf" at bounding box center [412, 231] width 84 height 8
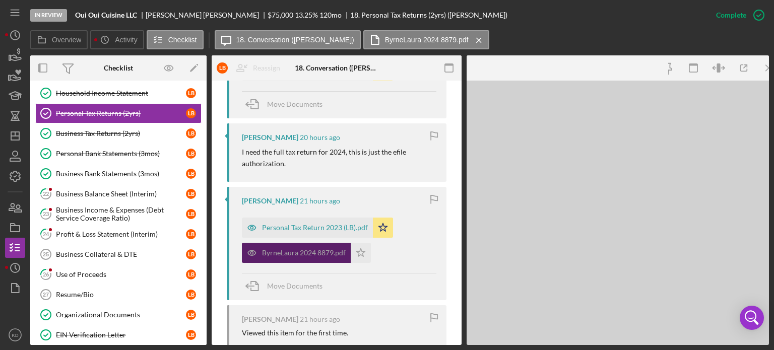
scroll to position [444, 0]
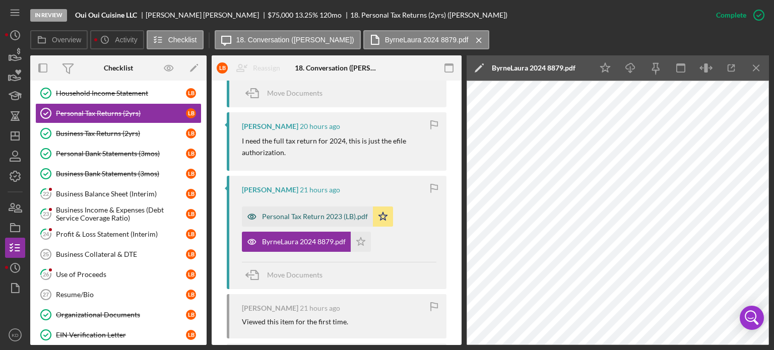
click at [302, 216] on div "Personal Tax Return 2023 (LB).pdf" at bounding box center [315, 217] width 106 height 8
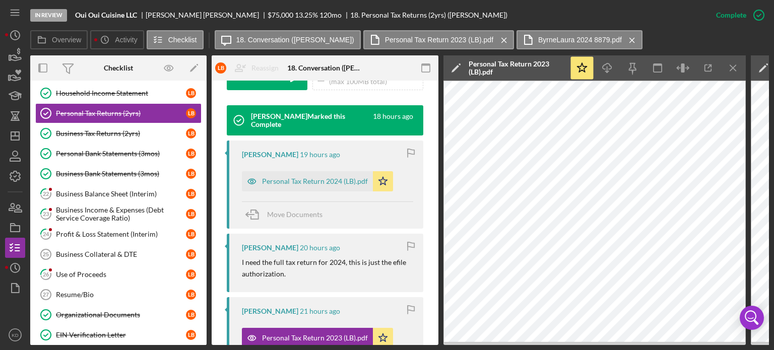
scroll to position [311, 0]
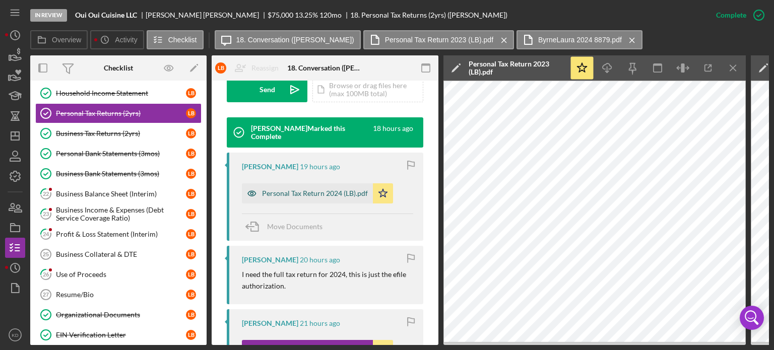
click at [333, 192] on div "Personal Tax Return 2024 (LB).pdf" at bounding box center [315, 194] width 106 height 8
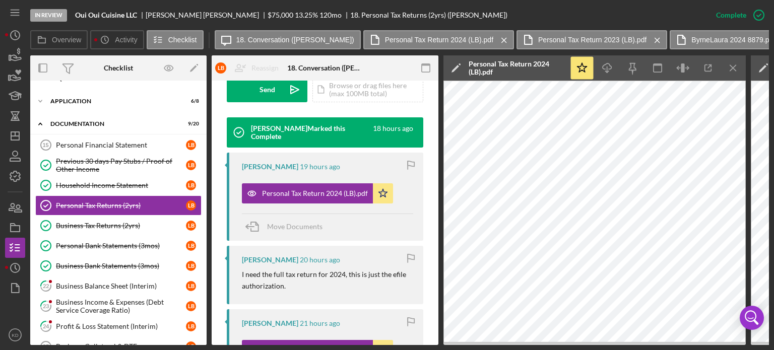
scroll to position [32, 0]
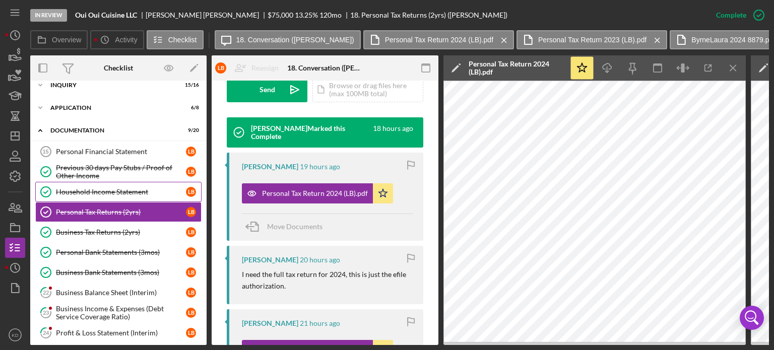
click at [102, 190] on div "Household Income Statement" at bounding box center [121, 192] width 130 height 8
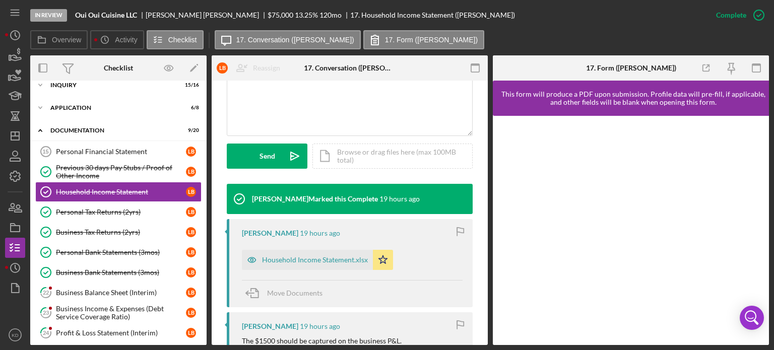
scroll to position [241, 0]
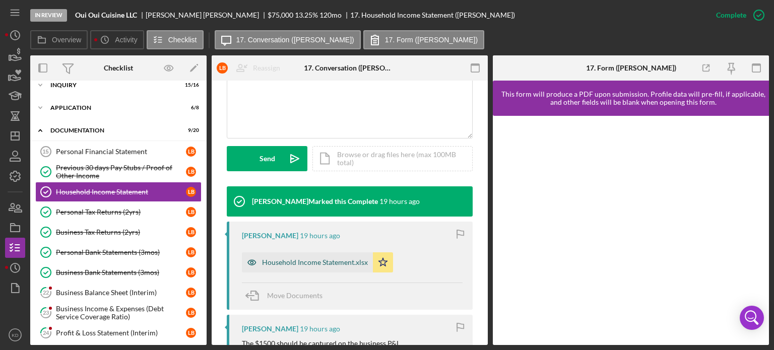
click at [334, 259] on div "Household Income Statement.xlsx" at bounding box center [315, 263] width 106 height 8
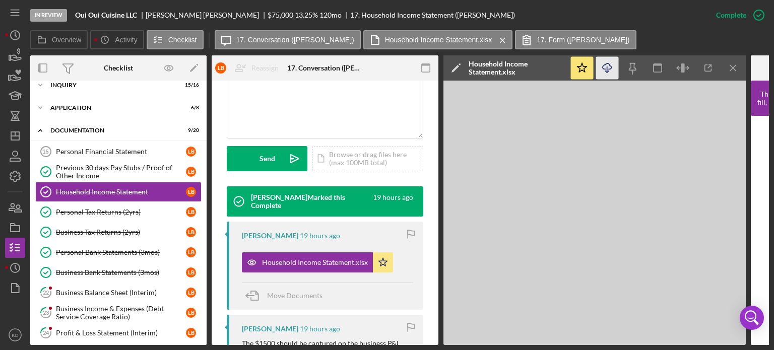
click at [608, 68] on icon "Icon/Download" at bounding box center [607, 68] width 23 height 23
click at [103, 165] on div "Previous 30 days Pay Stubs / Proof of Other Income" at bounding box center [121, 172] width 130 height 16
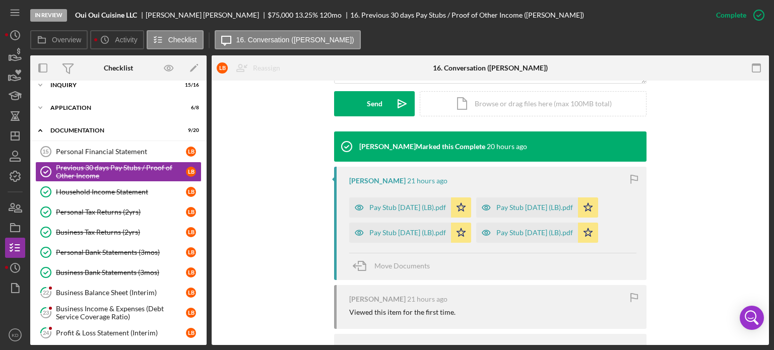
scroll to position [324, 0]
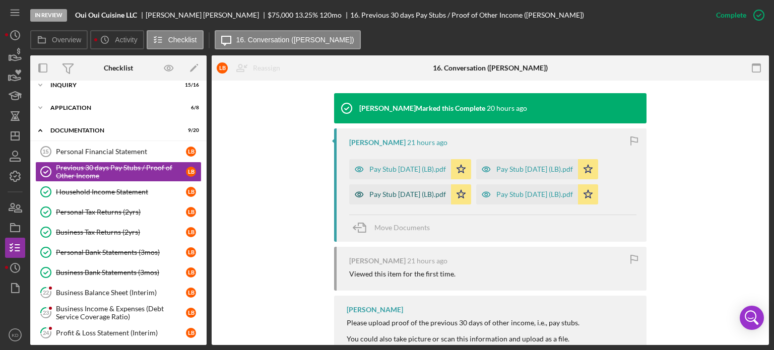
click at [397, 193] on div "Pay Stub [DATE] (LB).pdf" at bounding box center [408, 195] width 77 height 8
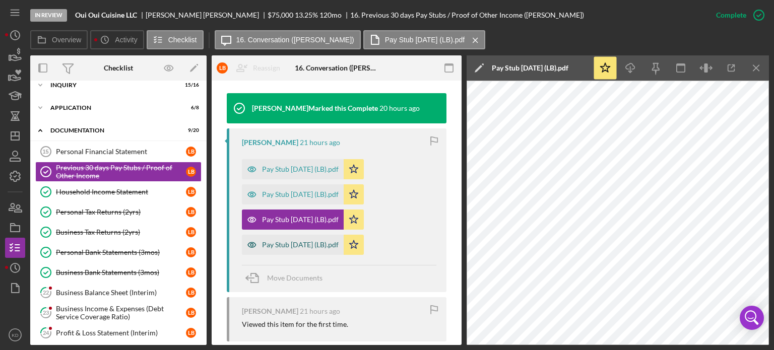
click at [308, 244] on div "Pay Stub [DATE] (LB).pdf" at bounding box center [300, 245] width 77 height 8
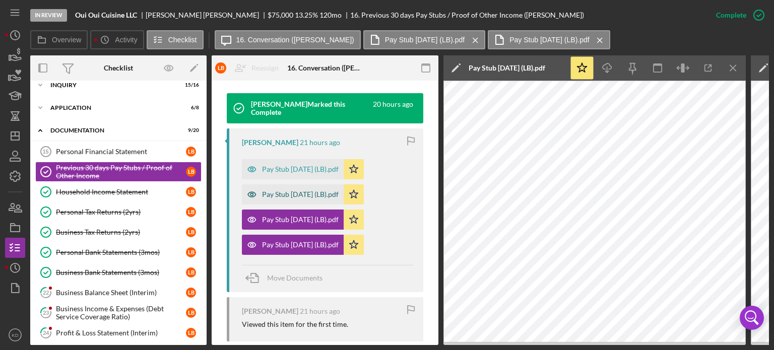
click at [300, 193] on div "Pay Stub [DATE] (LB).pdf" at bounding box center [300, 195] width 77 height 8
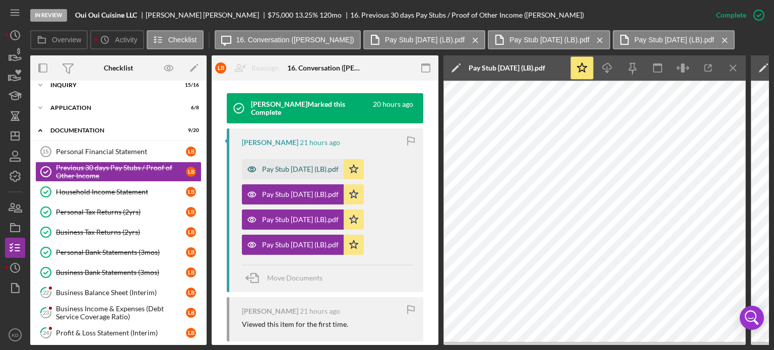
click at [319, 173] on div "Pay Stub [DATE] (LB).pdf" at bounding box center [300, 169] width 77 height 8
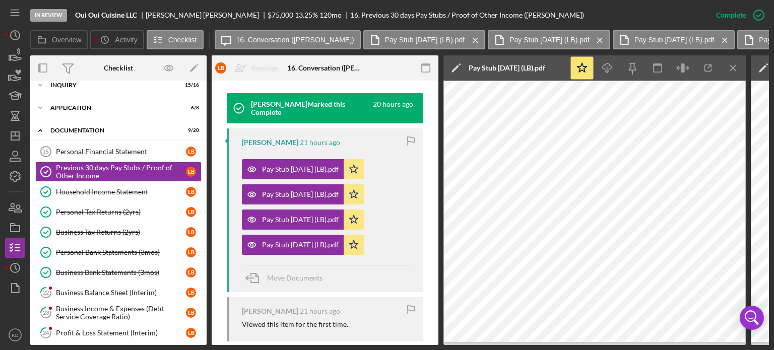
scroll to position [0, 0]
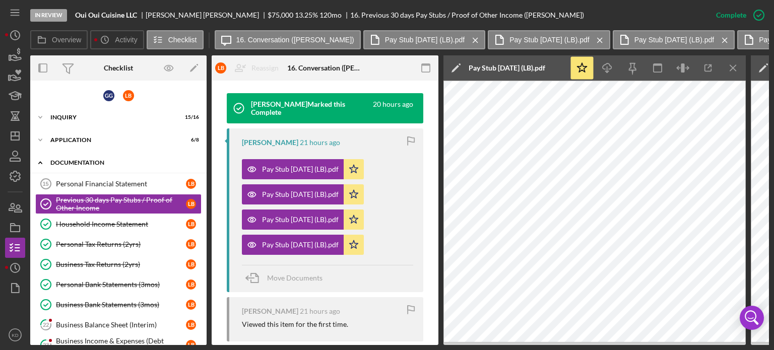
click at [41, 160] on icon "Icon/Expander" at bounding box center [40, 163] width 20 height 20
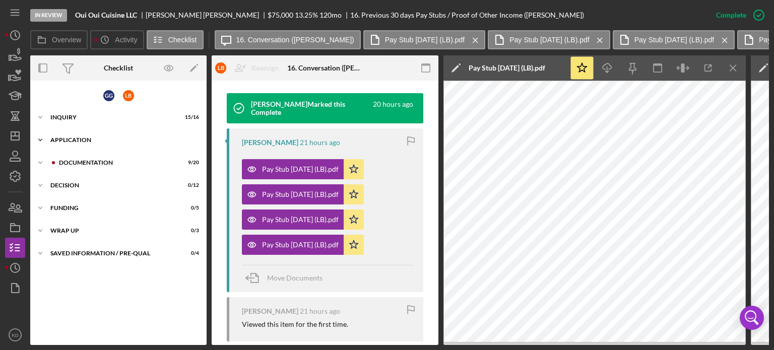
click at [40, 141] on icon "Icon/Expander" at bounding box center [40, 140] width 20 height 20
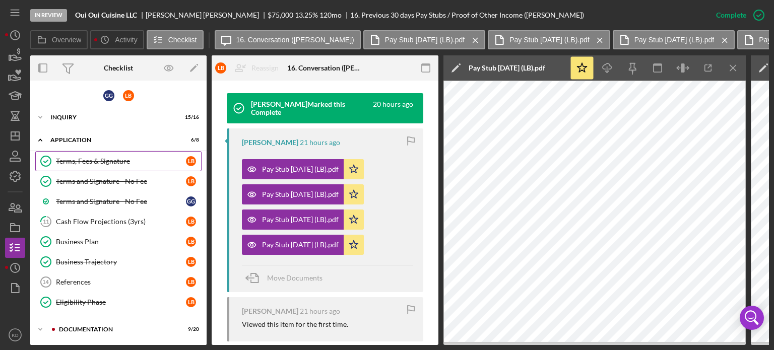
click at [84, 157] on div "Terms, Fees & Signature" at bounding box center [121, 161] width 130 height 8
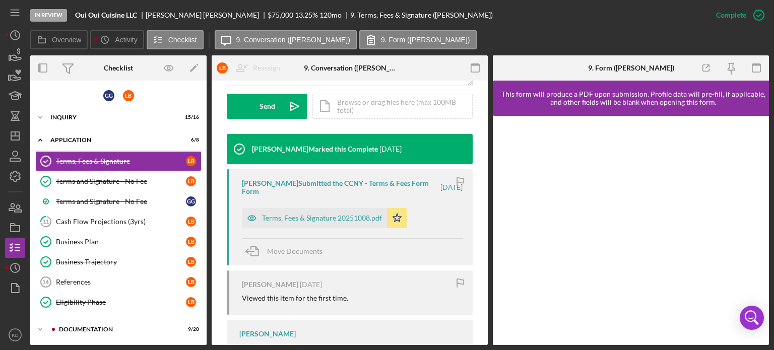
scroll to position [296, 0]
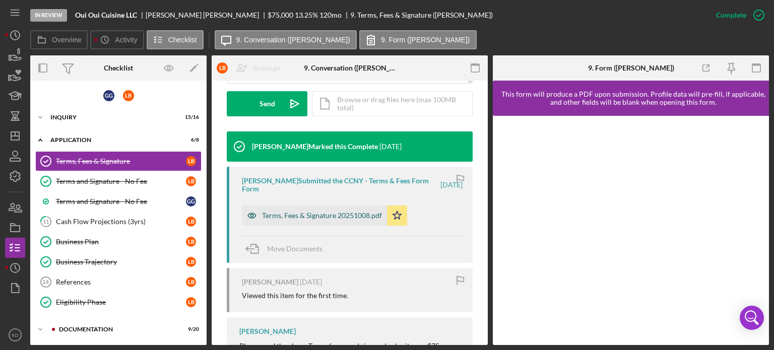
click at [340, 215] on div "Terms, Fees & Signature 20251008.pdf" at bounding box center [322, 216] width 120 height 8
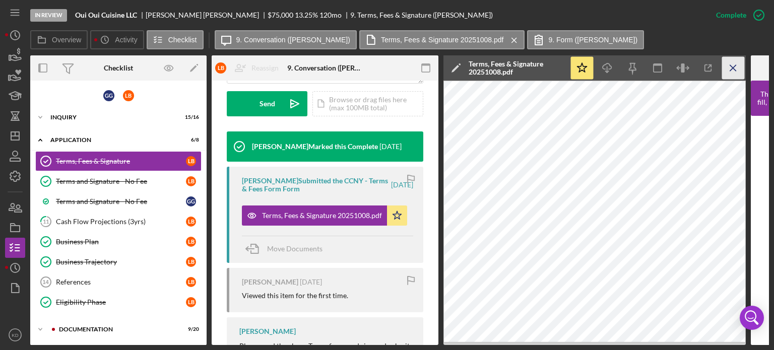
click at [735, 69] on icon "Icon/Menu Close" at bounding box center [733, 68] width 23 height 23
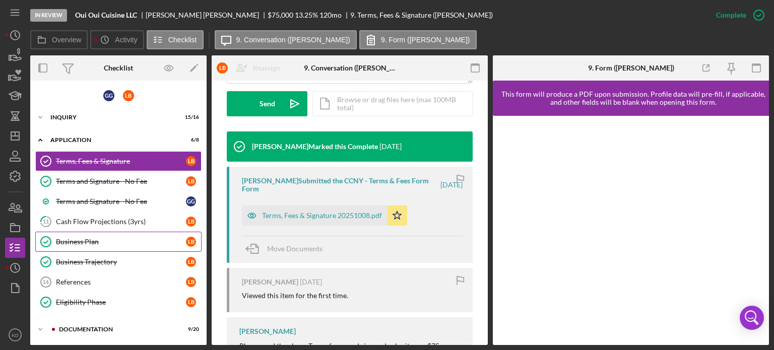
click at [69, 239] on div "Business Plan" at bounding box center [121, 242] width 130 height 8
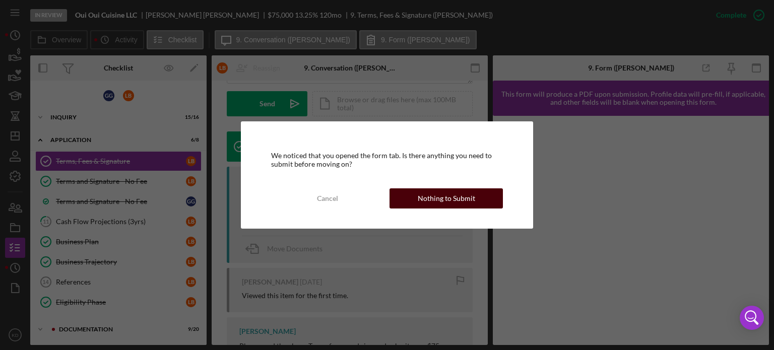
click at [436, 198] on div "Nothing to Submit" at bounding box center [446, 199] width 57 height 20
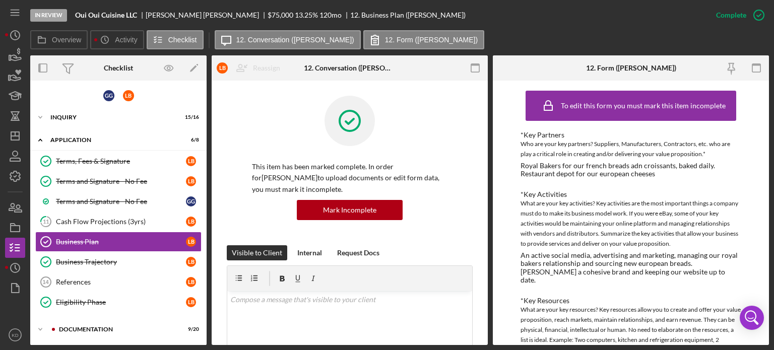
scroll to position [232, 0]
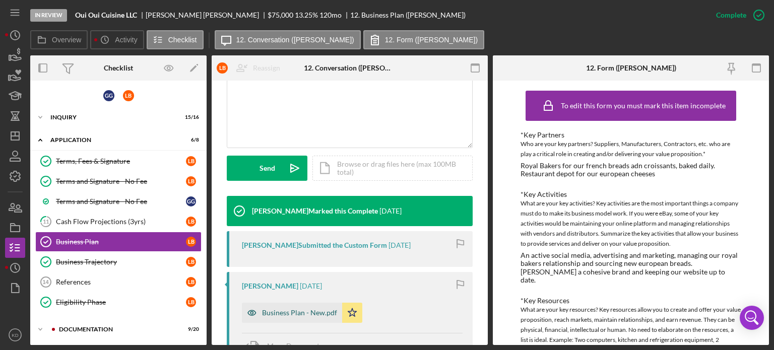
click at [256, 315] on icon "button" at bounding box center [252, 313] width 20 height 20
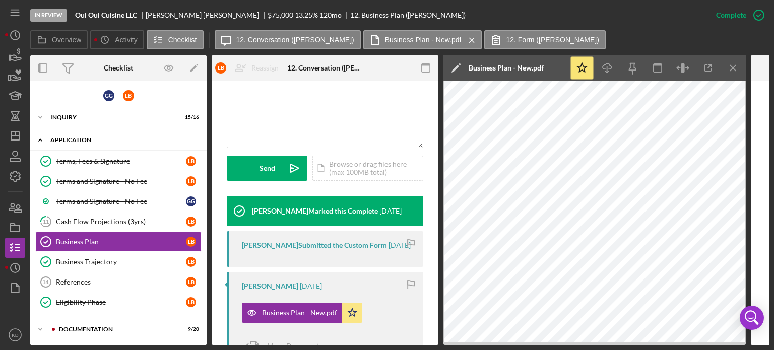
click at [42, 139] on icon "Icon/Expander" at bounding box center [40, 140] width 20 height 20
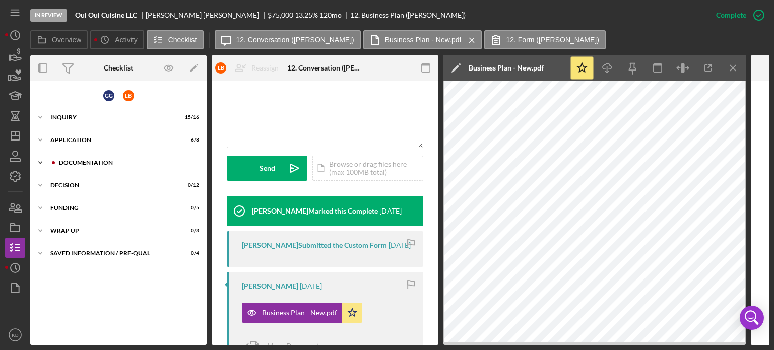
click at [40, 159] on icon "Icon/Expander" at bounding box center [40, 163] width 20 height 20
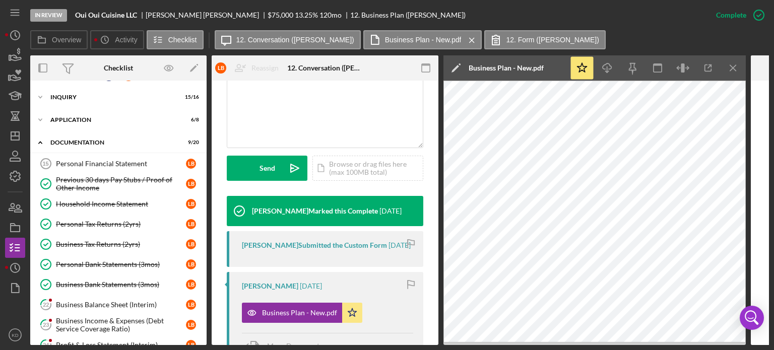
scroll to position [0, 0]
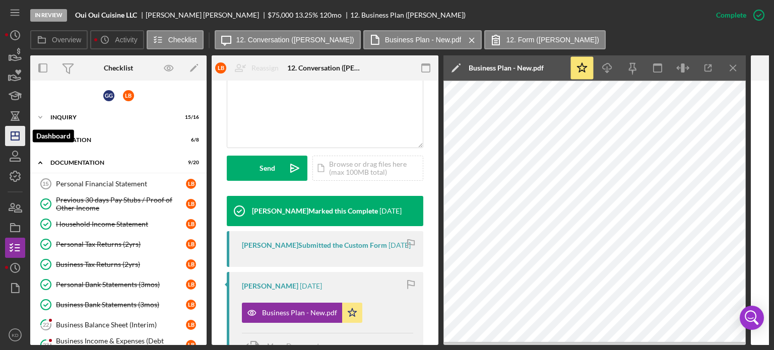
click at [22, 132] on icon "Icon/Dashboard" at bounding box center [15, 136] width 25 height 25
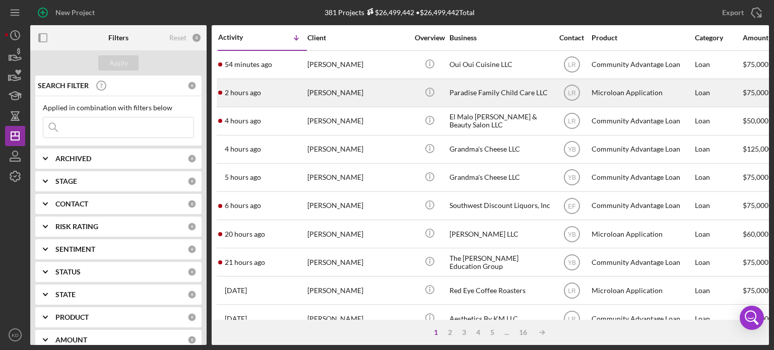
click at [461, 90] on div "Paradise Family Child Care LLC" at bounding box center [500, 93] width 101 height 27
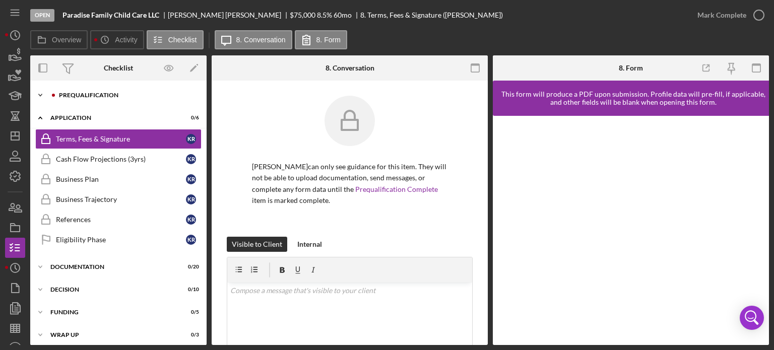
click at [40, 92] on icon "Icon/Expander" at bounding box center [40, 95] width 20 height 20
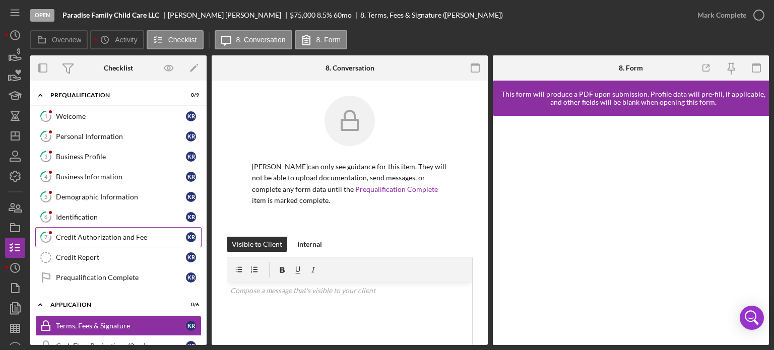
click at [94, 239] on div "Credit Authorization and Fee" at bounding box center [121, 237] width 130 height 8
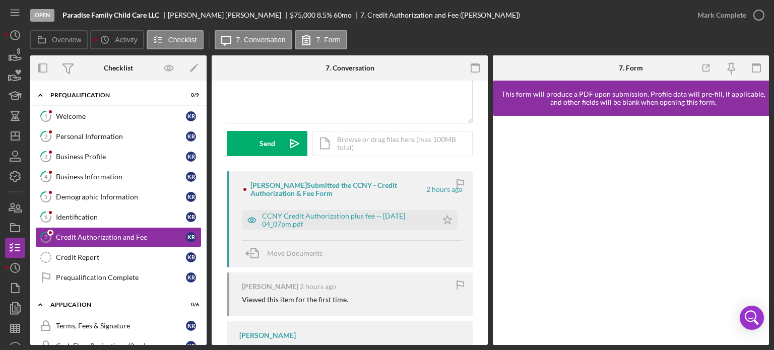
scroll to position [103, 0]
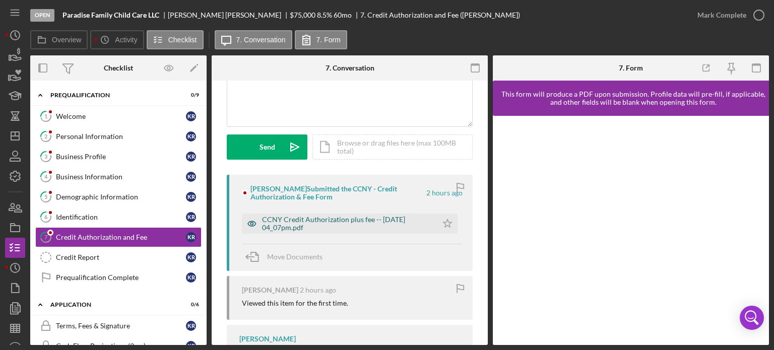
click at [369, 222] on div "CCNY Credit Authorization plus fee -- [DATE] 04_07pm.pdf" at bounding box center [347, 224] width 170 height 16
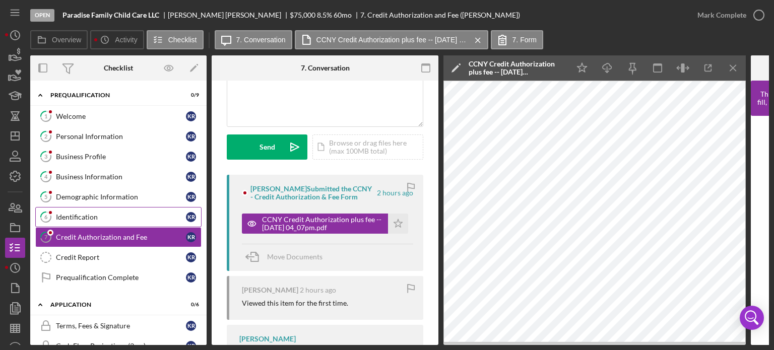
click at [66, 217] on div "Identification" at bounding box center [121, 217] width 130 height 8
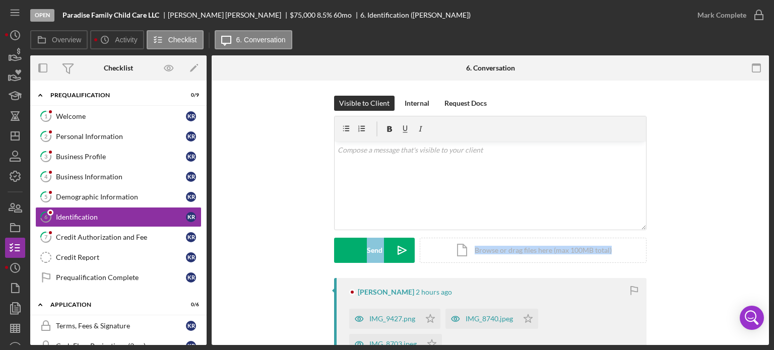
drag, startPoint x: 766, startPoint y: 201, endPoint x: 765, endPoint y: 237, distance: 36.3
click at [765, 237] on div "Visible to Client Internal Request Docs v Color teal Color pink Remove color Ad…" at bounding box center [491, 334] width 558 height 506
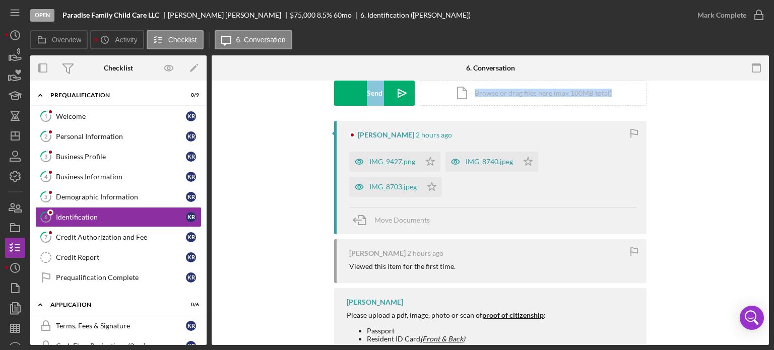
scroll to position [171, 0]
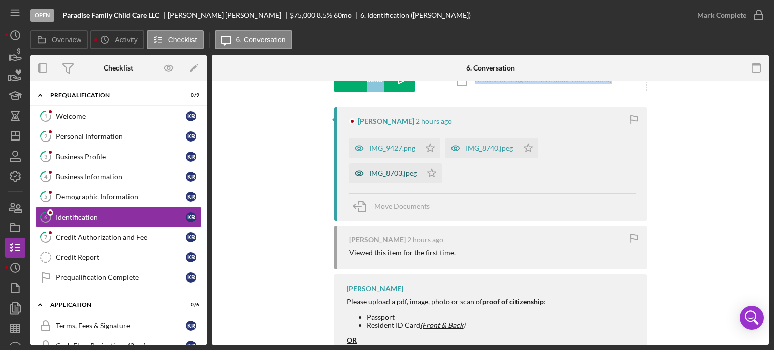
click at [398, 177] on div "IMG_8703.jpeg" at bounding box center [385, 173] width 73 height 20
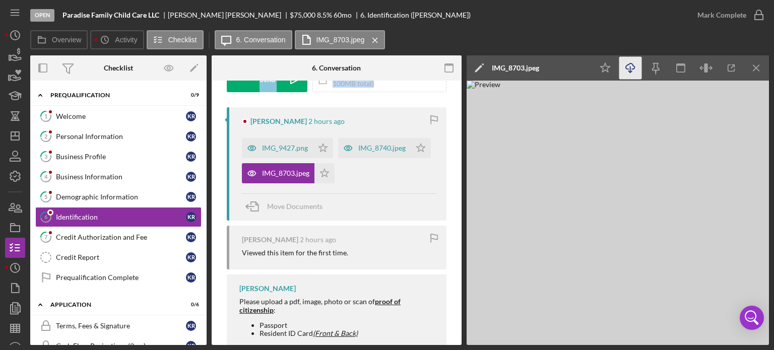
click at [627, 68] on icon "Icon/Download" at bounding box center [631, 68] width 23 height 23
click at [358, 152] on div "IMG_8740.jpeg" at bounding box center [381, 148] width 47 height 8
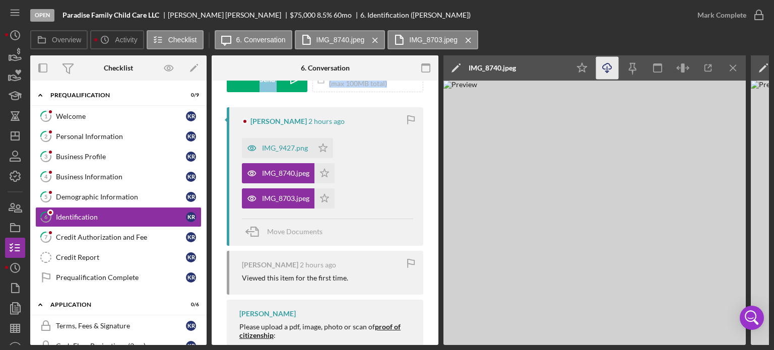
click at [606, 66] on icon "Icon/Download" at bounding box center [607, 68] width 23 height 23
click at [300, 143] on div "IMG_9427.png" at bounding box center [277, 148] width 71 height 20
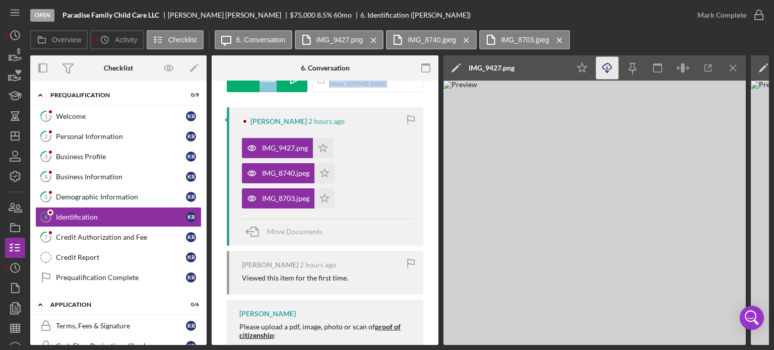
click at [603, 68] on icon "button" at bounding box center [607, 67] width 9 height 6
click at [97, 178] on div "Business Information" at bounding box center [121, 177] width 130 height 8
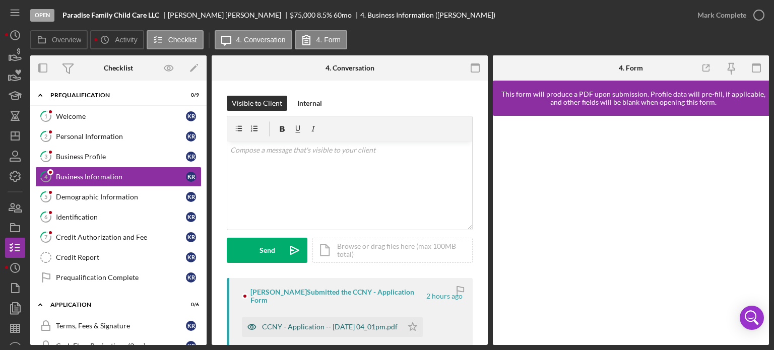
click at [358, 323] on div "CCNY - Application -- [DATE] 04_01pm.pdf" at bounding box center [330, 327] width 136 height 8
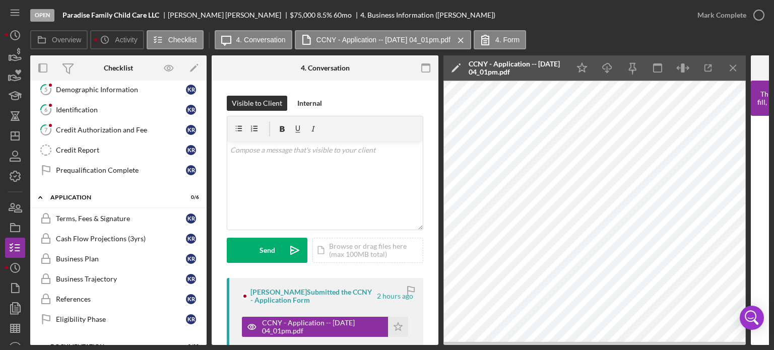
scroll to position [214, 0]
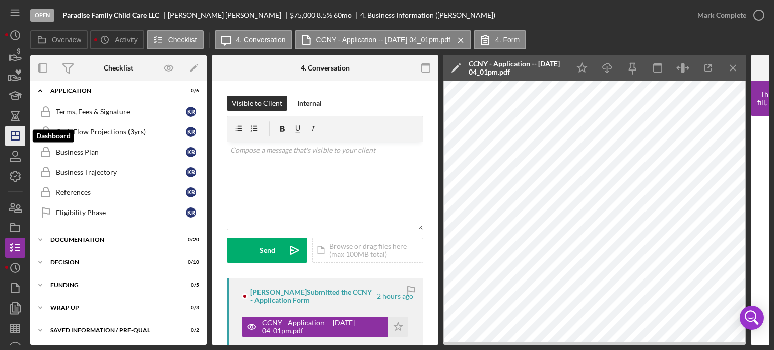
click at [16, 136] on line "button" at bounding box center [15, 136] width 8 height 0
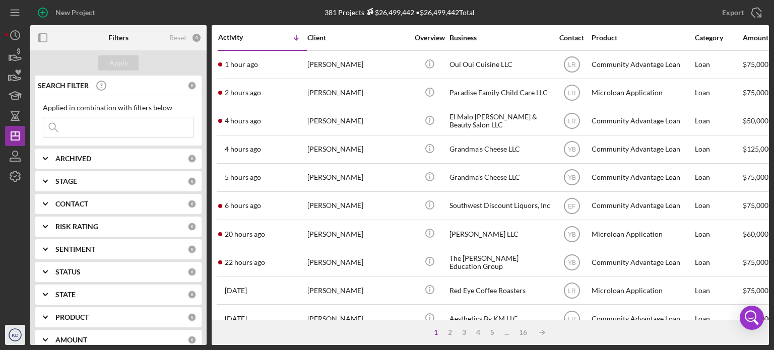
click at [18, 329] on icon "KD" at bounding box center [15, 335] width 20 height 25
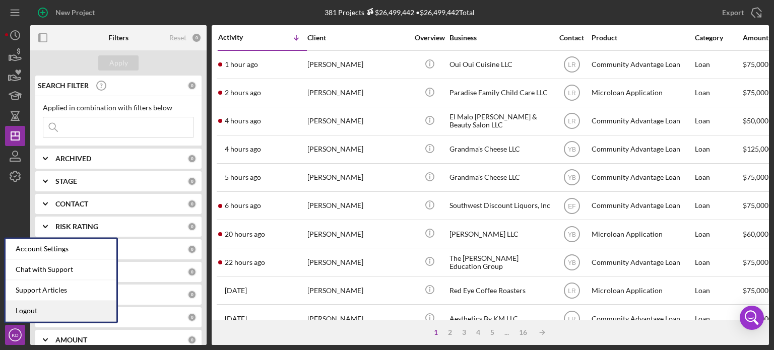
click at [20, 309] on link "Logout" at bounding box center [61, 311] width 111 height 21
